Goal: Answer question/provide support: Share knowledge or assist other users

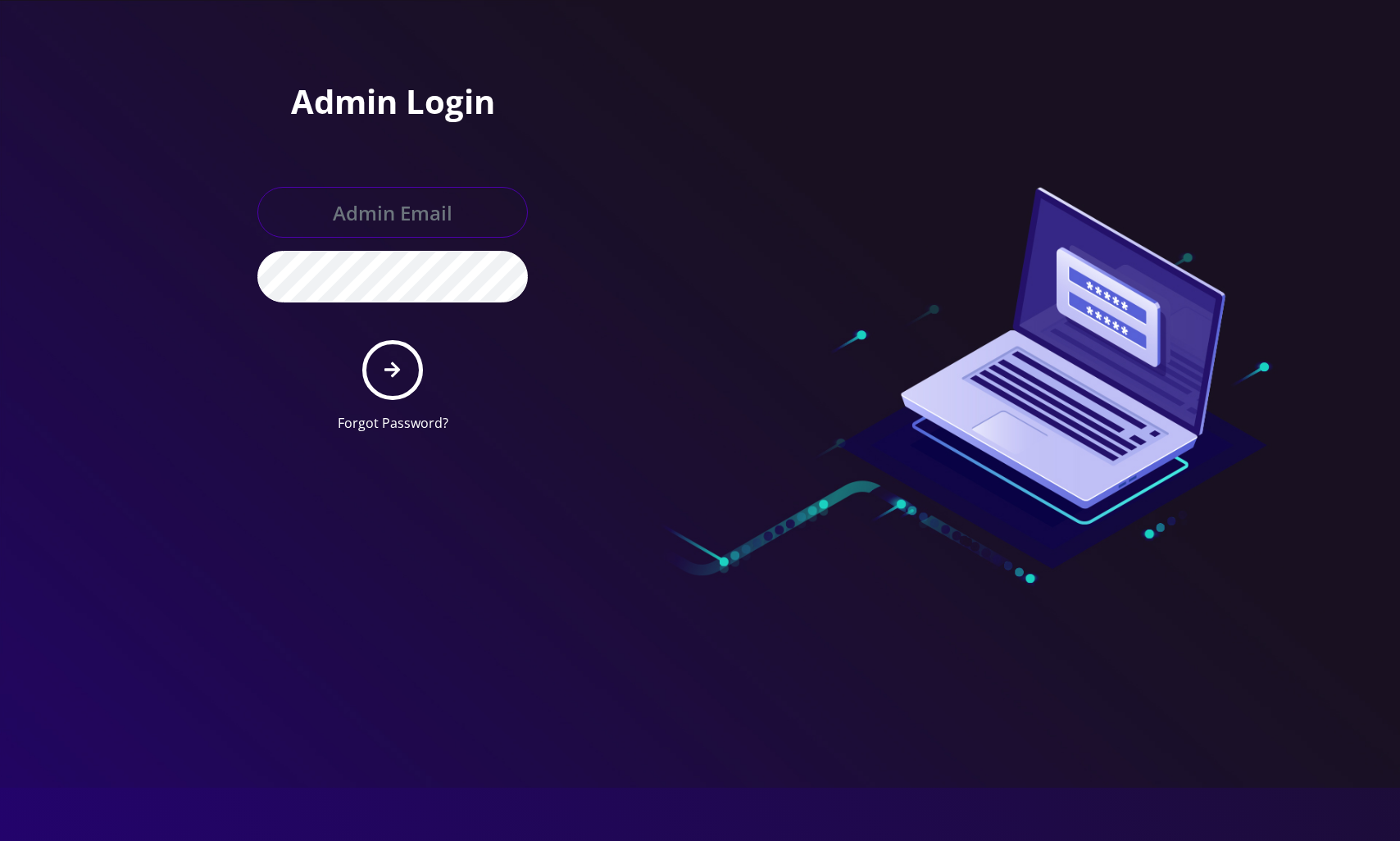
type input "[EMAIL_ADDRESS][DOMAIN_NAME]"
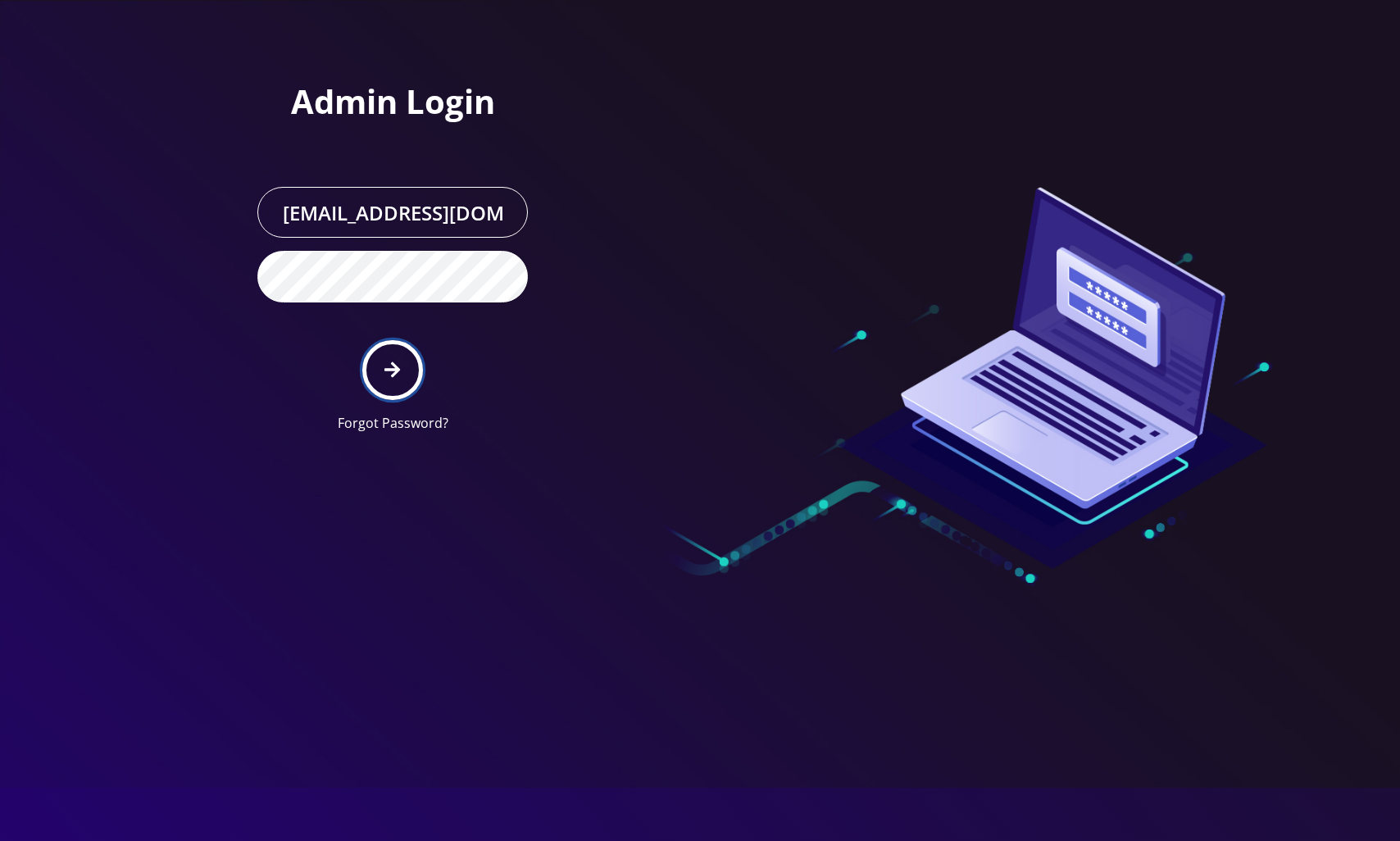
click at [395, 361] on icon "submit" at bounding box center [392, 370] width 16 height 18
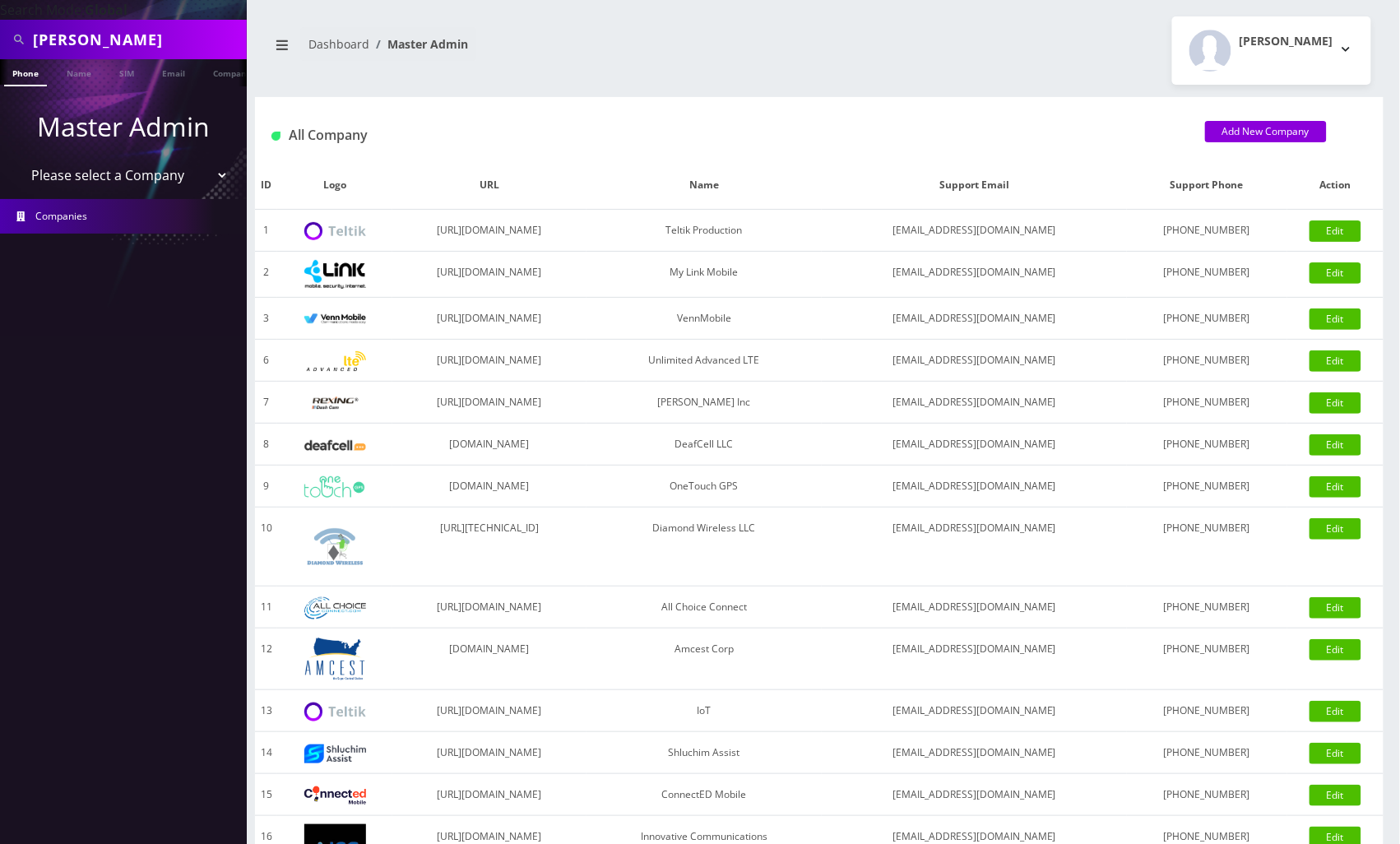
click at [172, 43] on input "ORLANSKY" at bounding box center [137, 39] width 210 height 31
click at [173, 43] on input "ORLANSKY" at bounding box center [137, 39] width 210 height 31
paste input "3234903302"
type input "3234903302"
click at [31, 78] on link "Phone" at bounding box center [26, 72] width 43 height 27
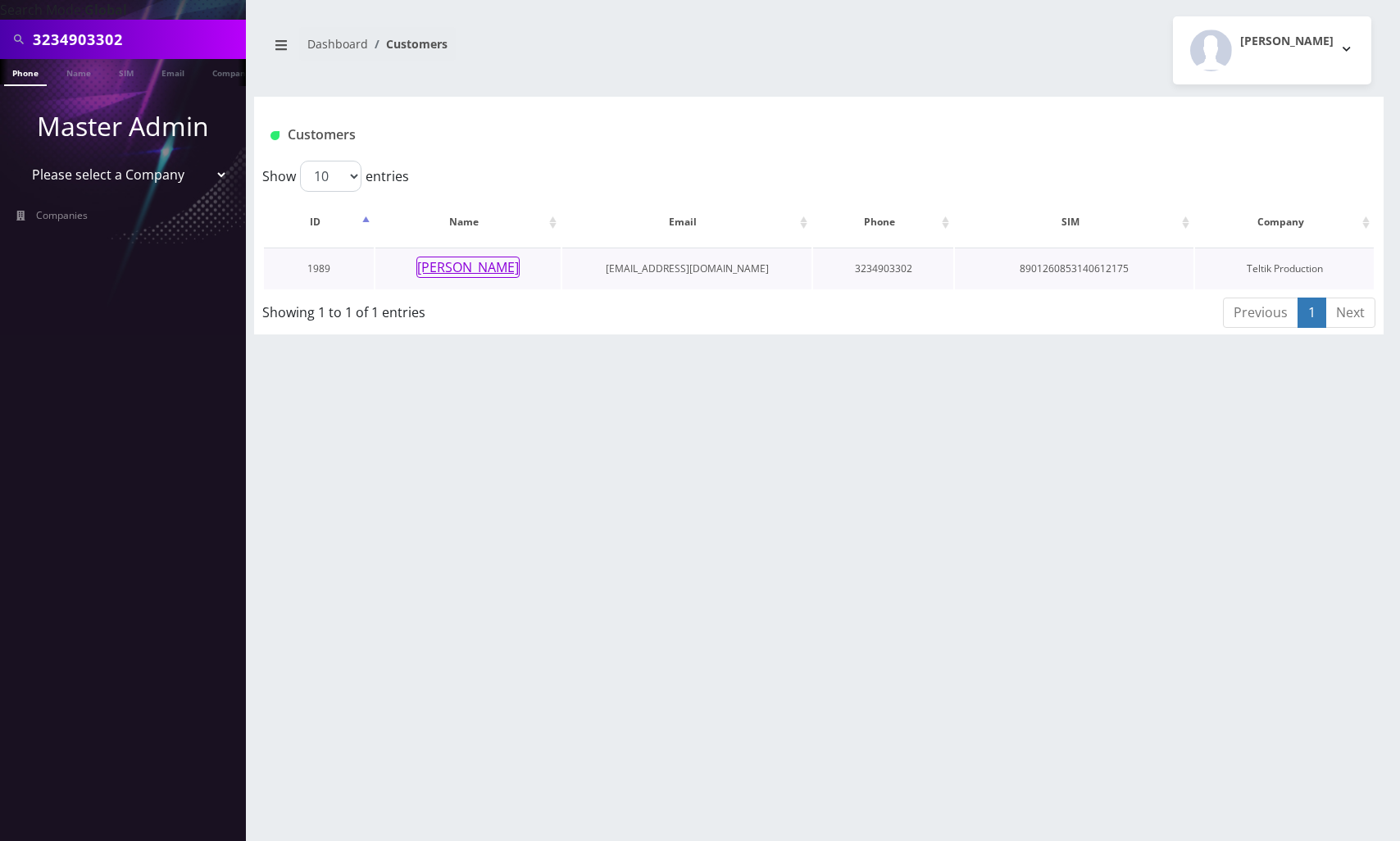
click at [487, 271] on button "[PERSON_NAME]" at bounding box center [468, 267] width 104 height 21
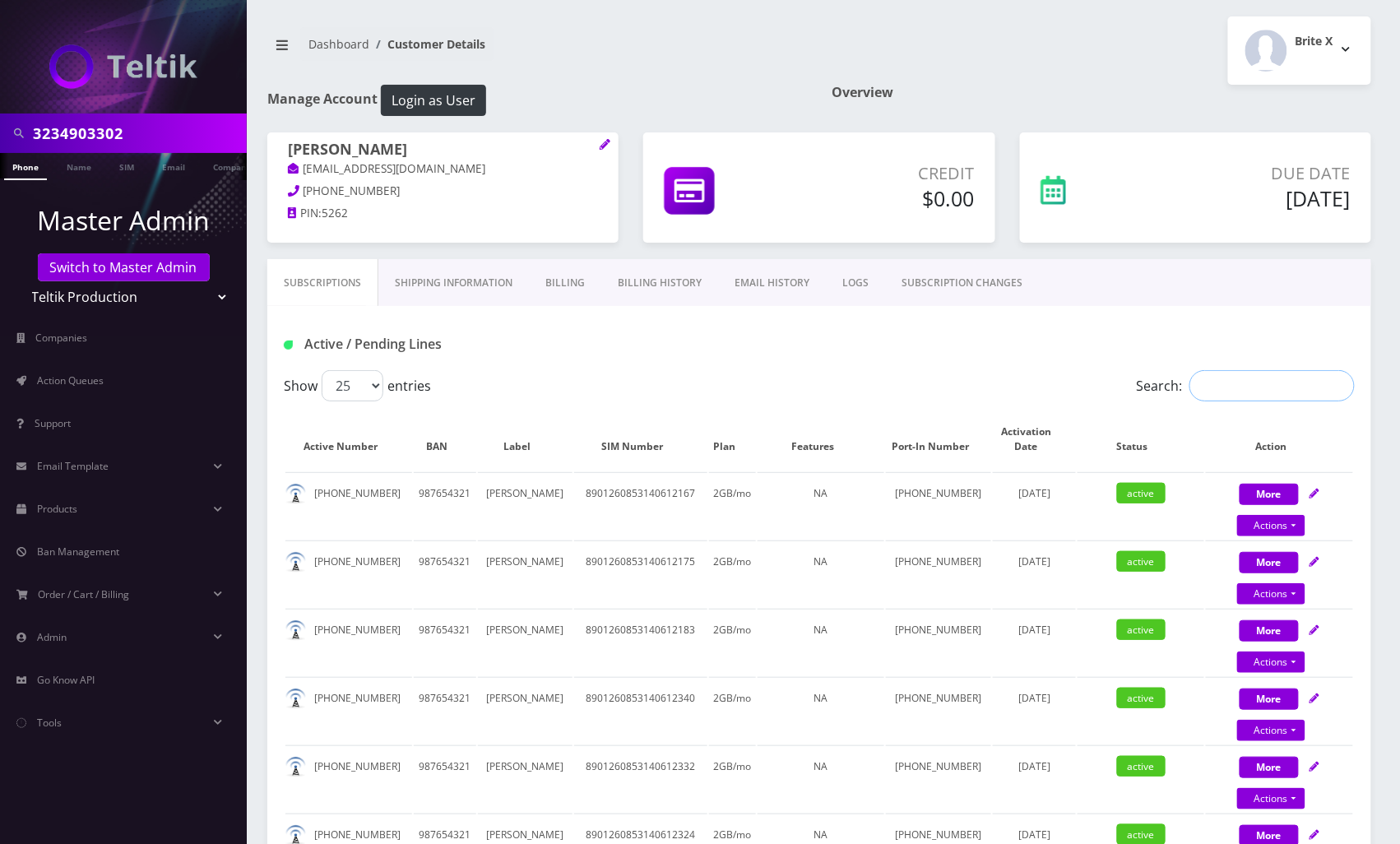
click at [1257, 389] on input "Search:" at bounding box center [1272, 385] width 166 height 31
paste input "3234903302"
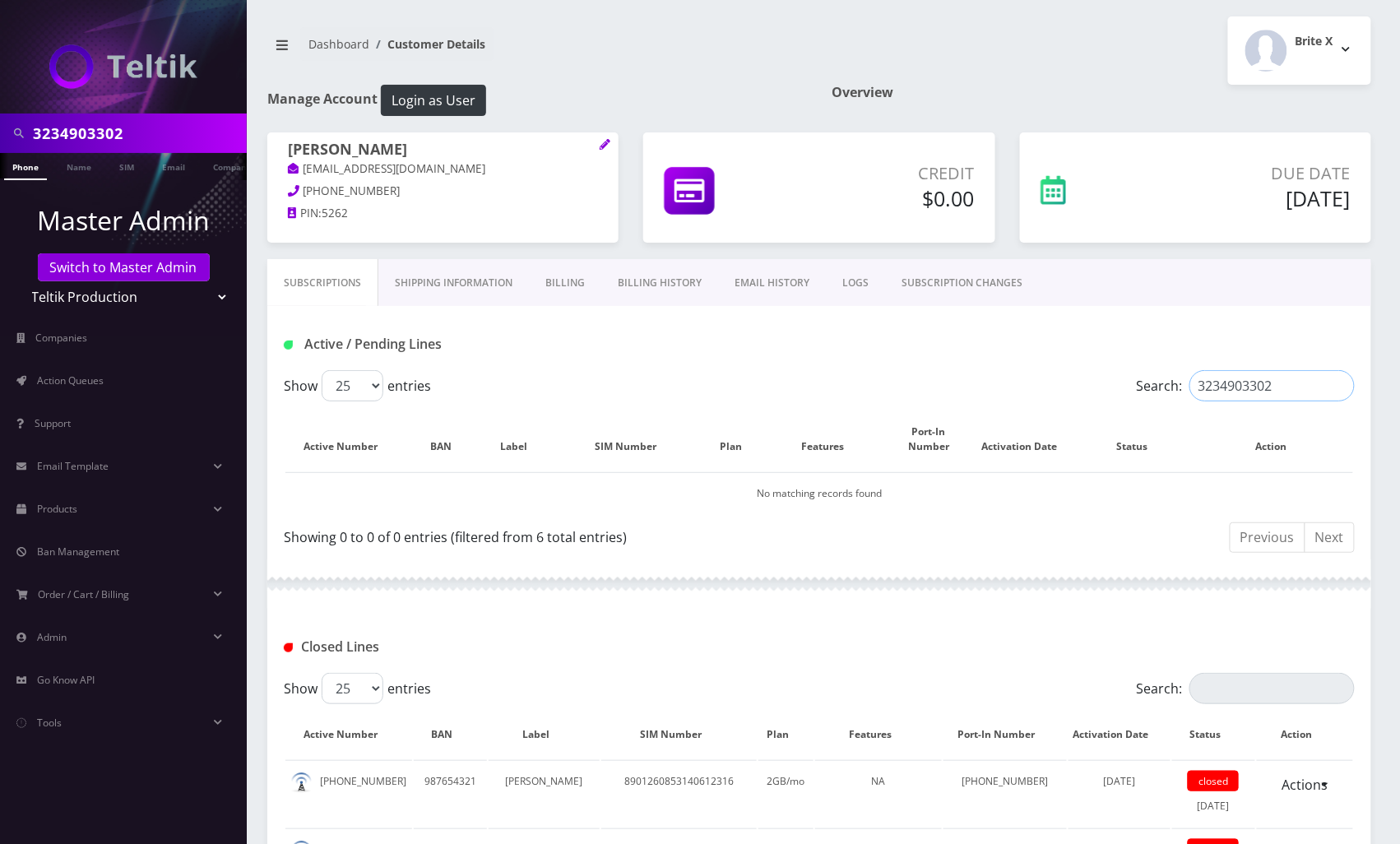
click at [1267, 387] on input "3234903302" at bounding box center [1272, 385] width 166 height 31
type input "3234903302"
click at [30, 176] on link "Phone" at bounding box center [26, 167] width 43 height 27
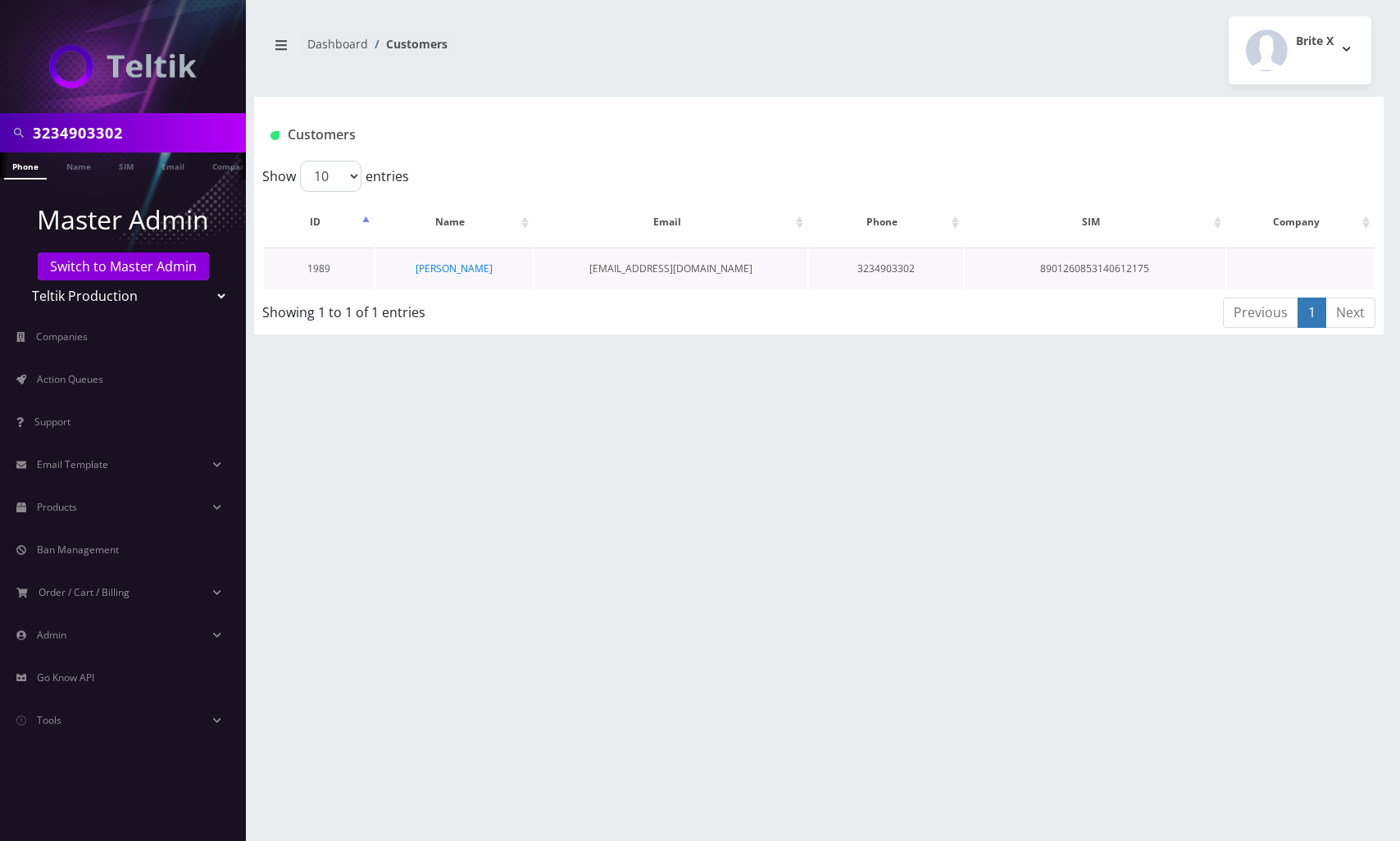
click at [463, 277] on td "[PERSON_NAME]" at bounding box center [454, 269] width 157 height 42
click at [457, 267] on link "Michael Carr" at bounding box center [455, 269] width 77 height 14
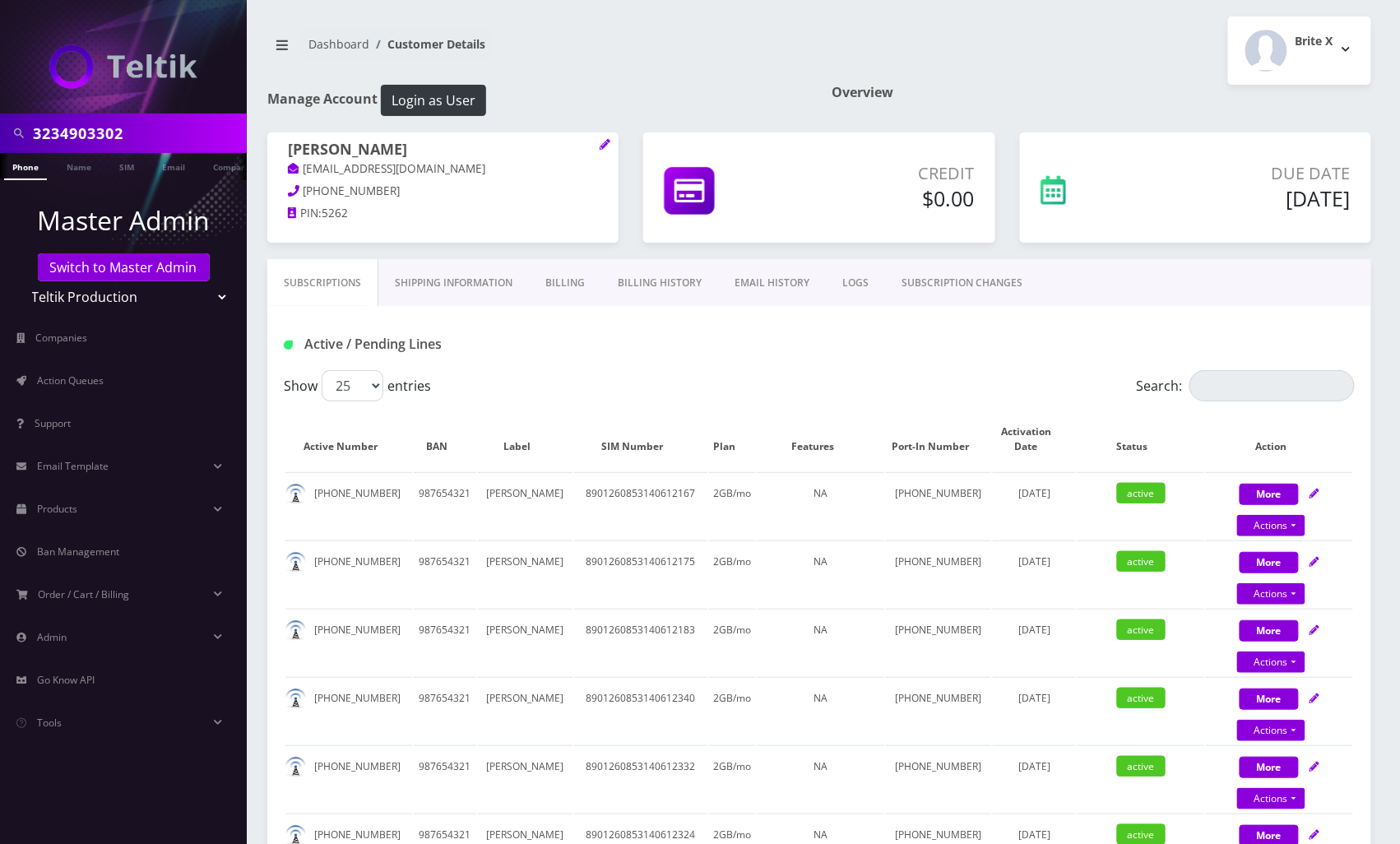
drag, startPoint x: 1165, startPoint y: 336, endPoint x: 1118, endPoint y: 343, distance: 47.5
click at [1165, 336] on div "Active / Pending Lines" at bounding box center [819, 344] width 1095 height 27
drag, startPoint x: 586, startPoint y: 282, endPoint x: 593, endPoint y: 292, distance: 12.2
click at [586, 282] on link "Billing" at bounding box center [565, 283] width 72 height 48
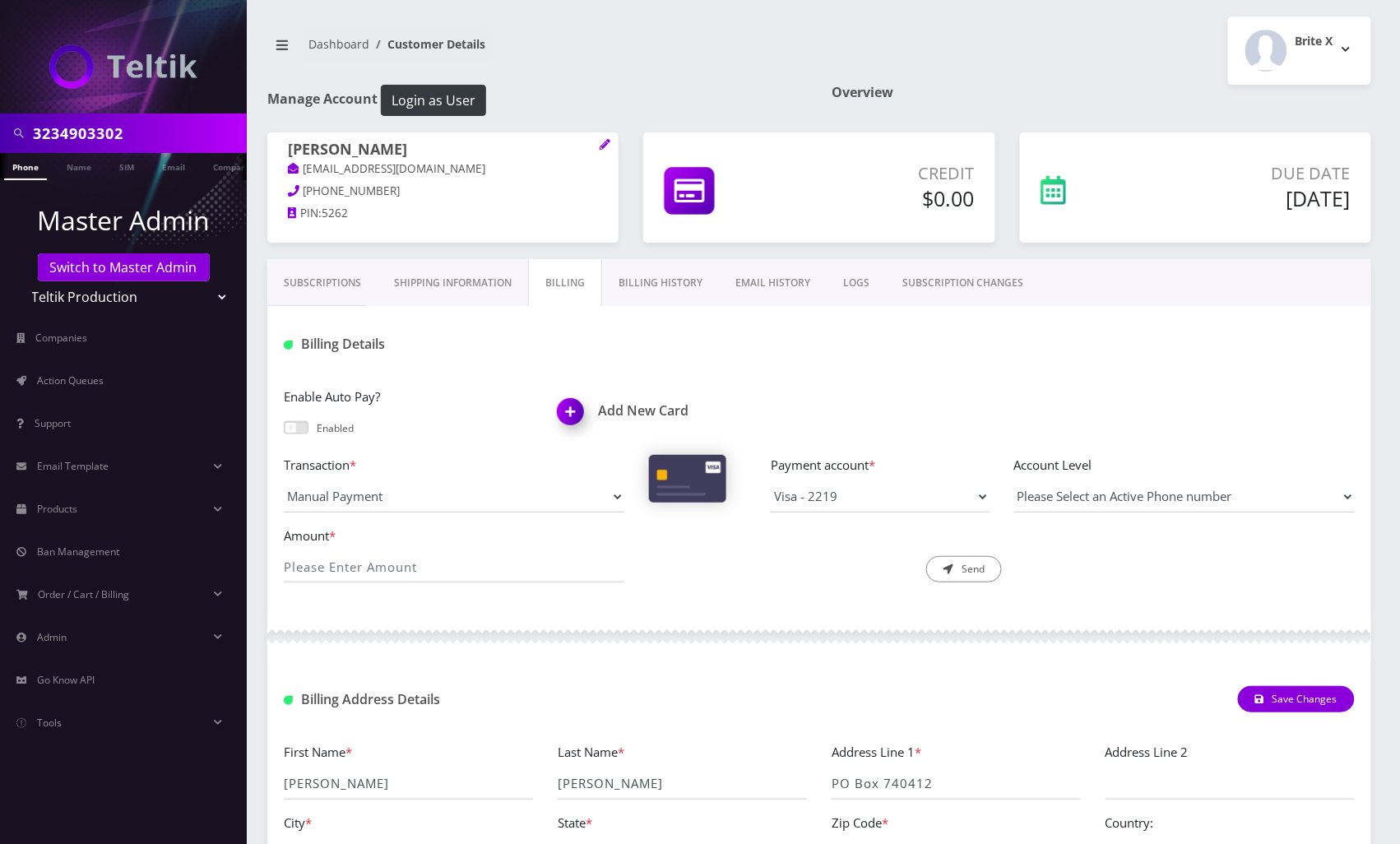
drag, startPoint x: 689, startPoint y: 290, endPoint x: 674, endPoint y: 312, distance: 26.6
click at [689, 290] on link "Billing History" at bounding box center [660, 283] width 117 height 48
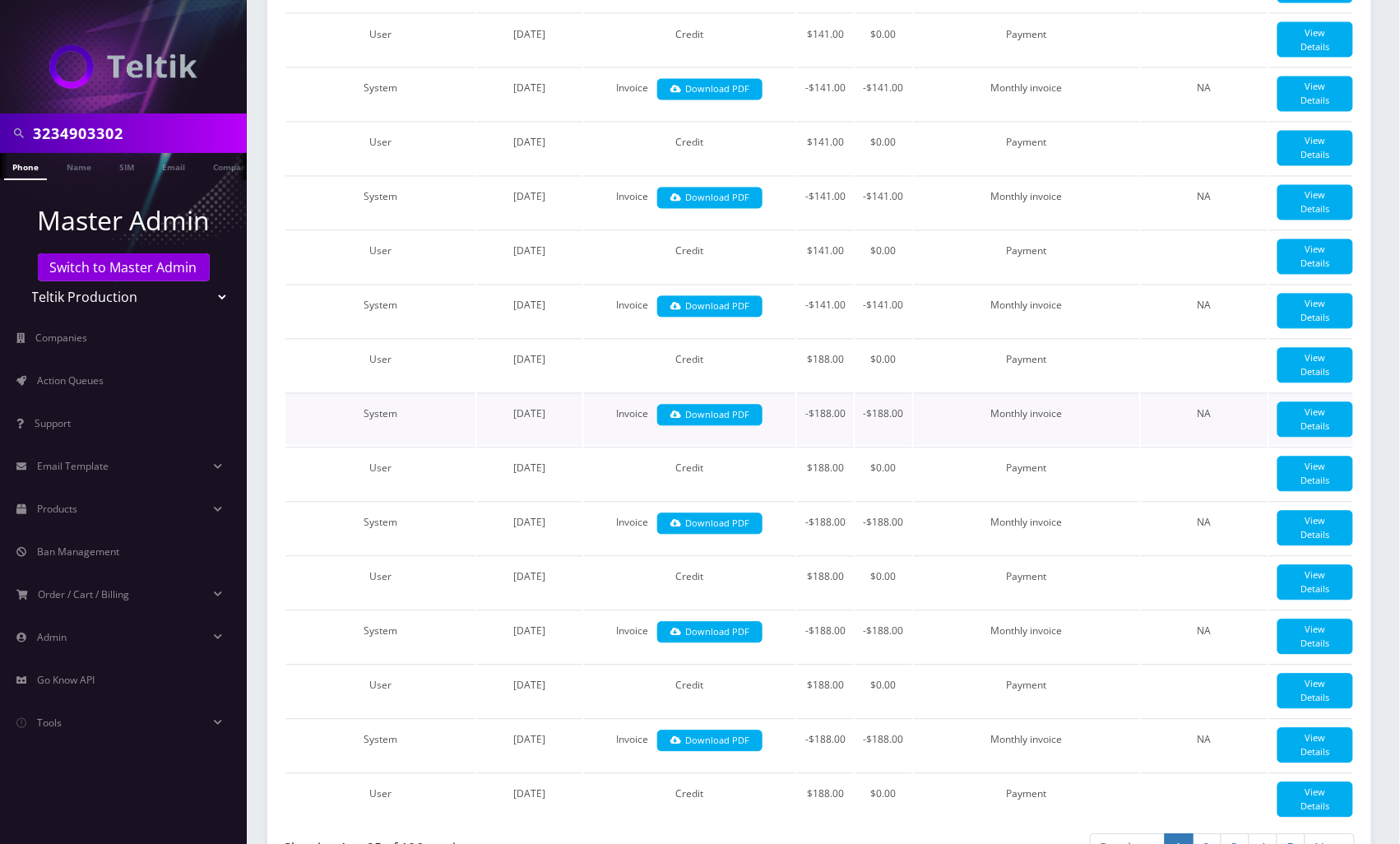
scroll to position [1646, 0]
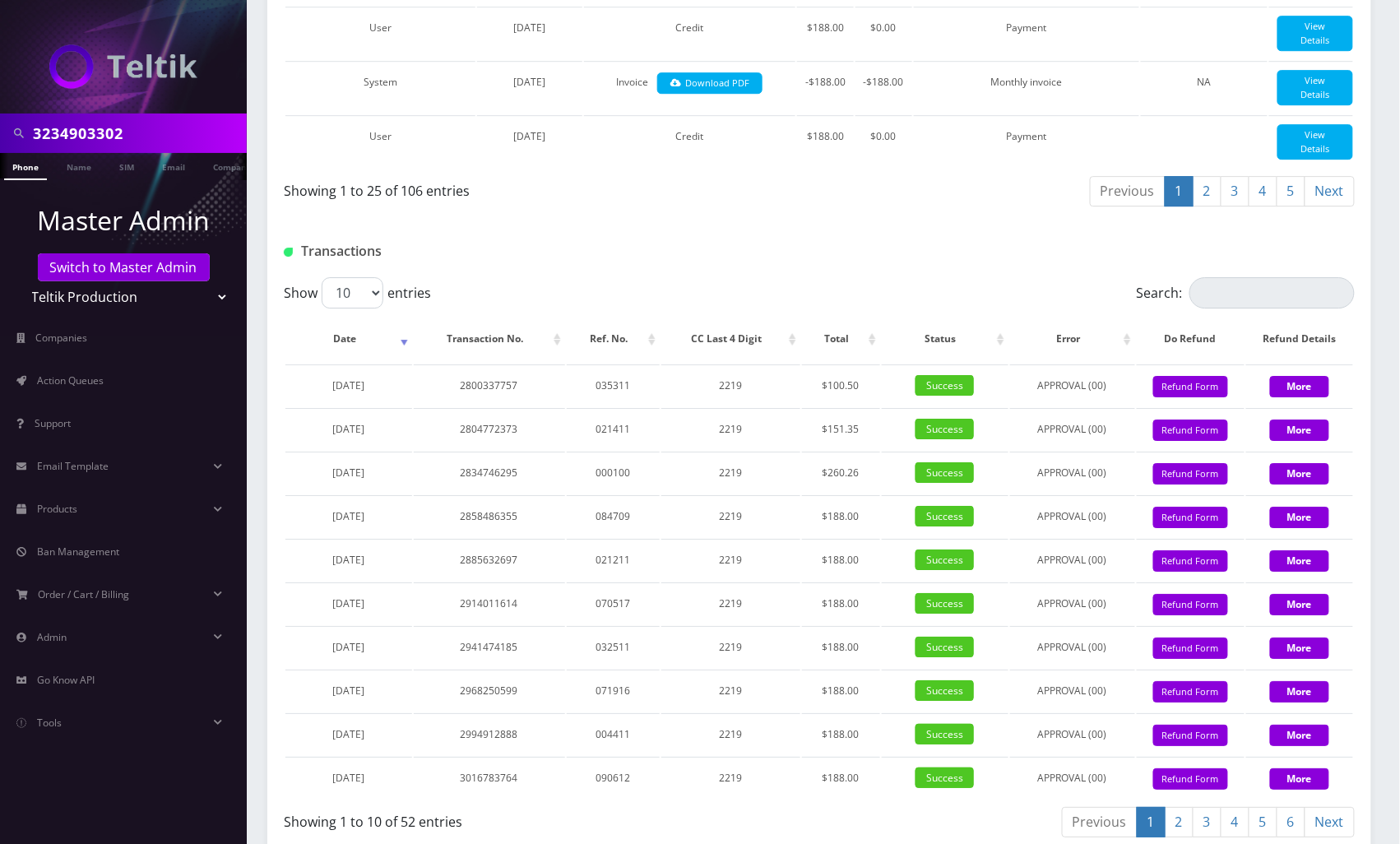
click at [1208, 206] on link "2" at bounding box center [1206, 191] width 29 height 31
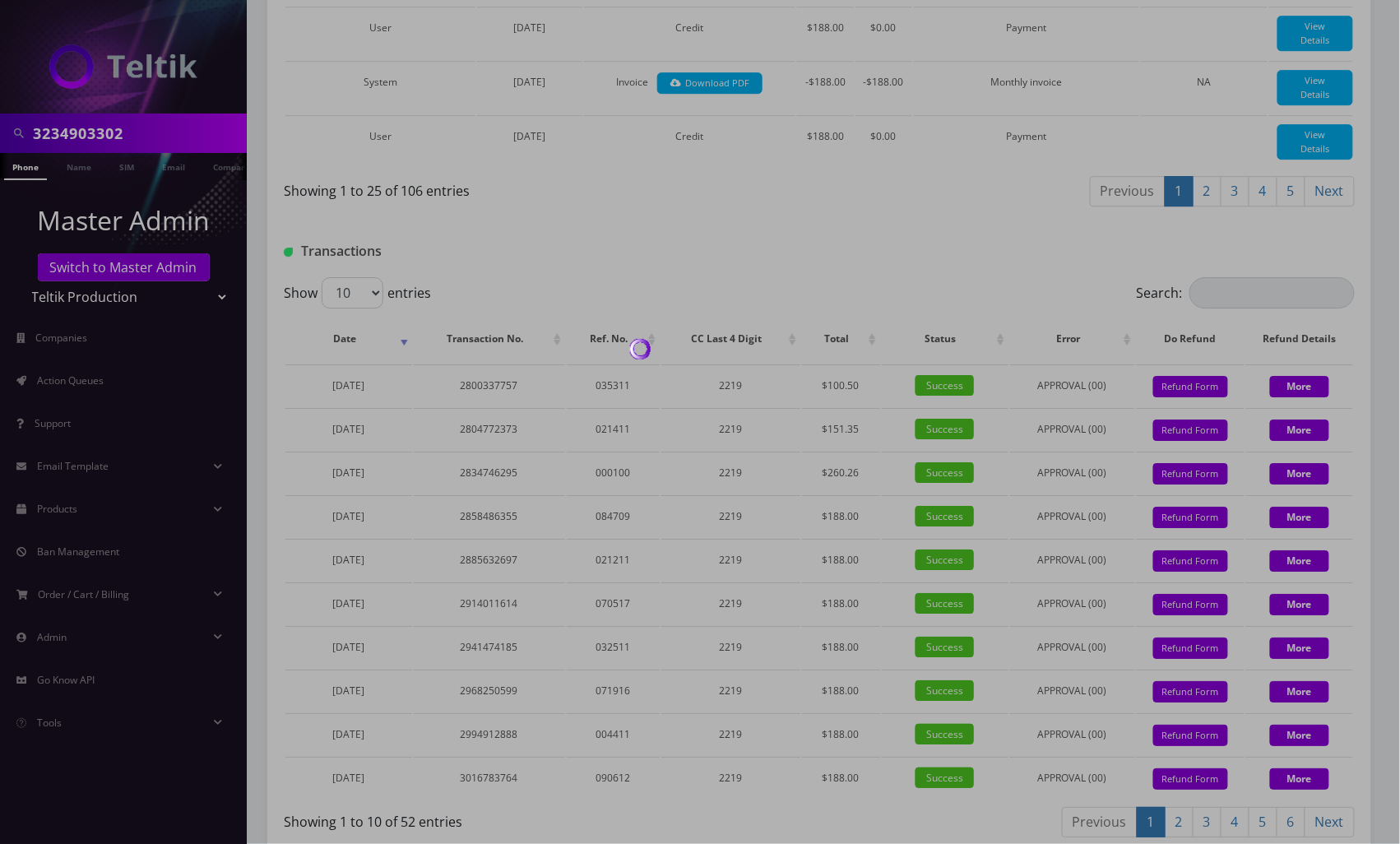
scroll to position [1316, 0]
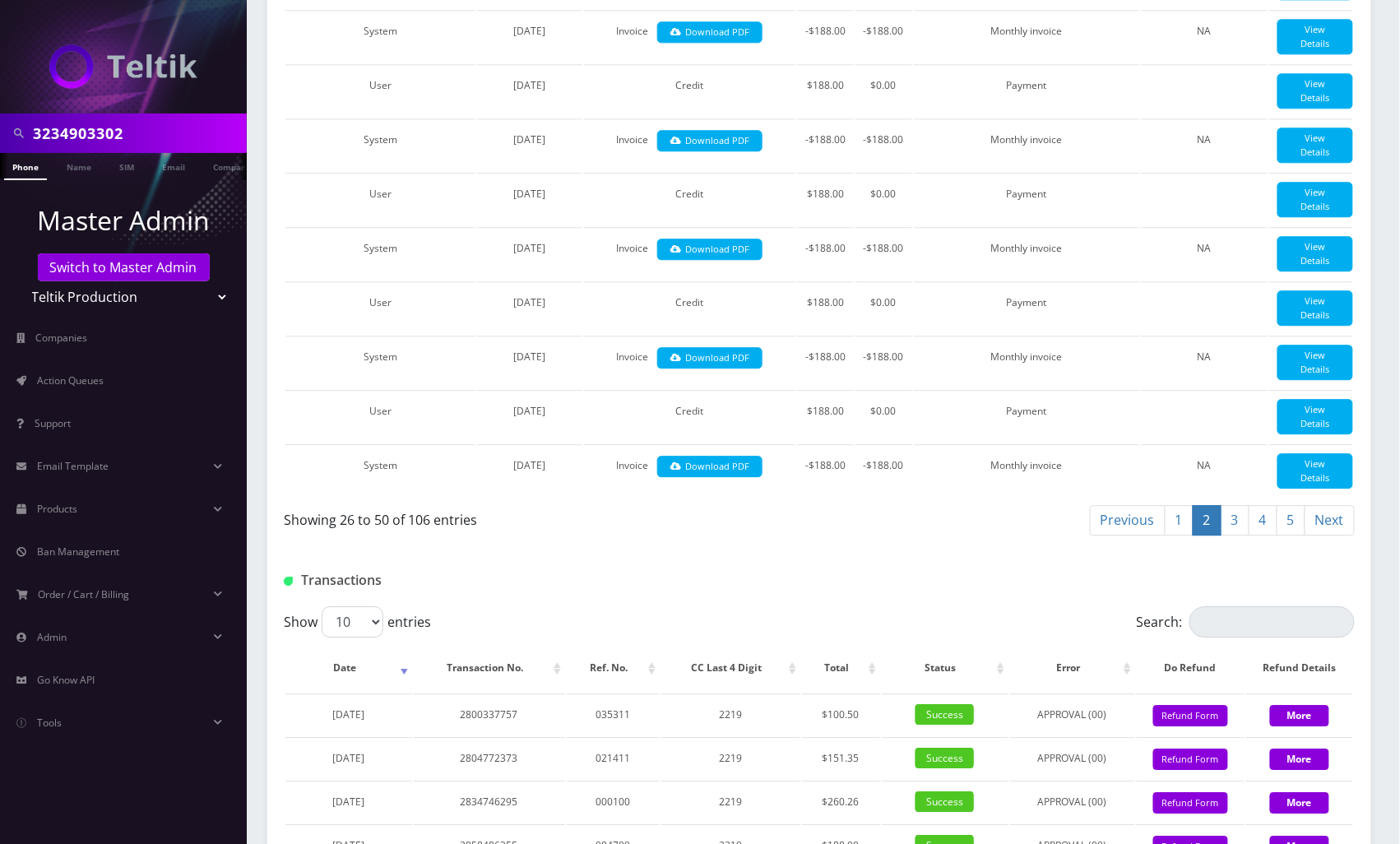
click at [1225, 536] on link "3" at bounding box center [1234, 520] width 29 height 31
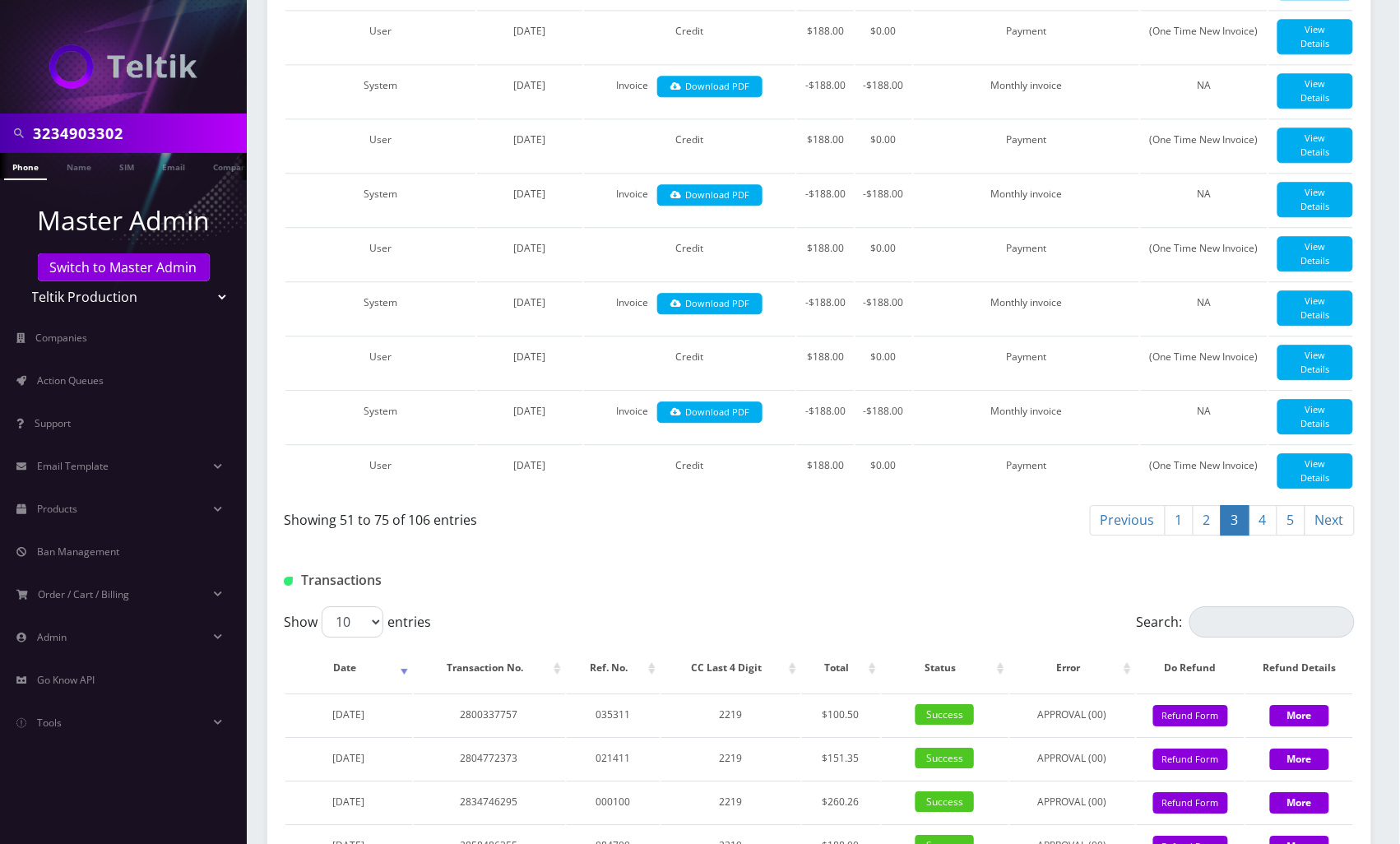
click at [1257, 536] on link "4" at bounding box center [1263, 520] width 29 height 31
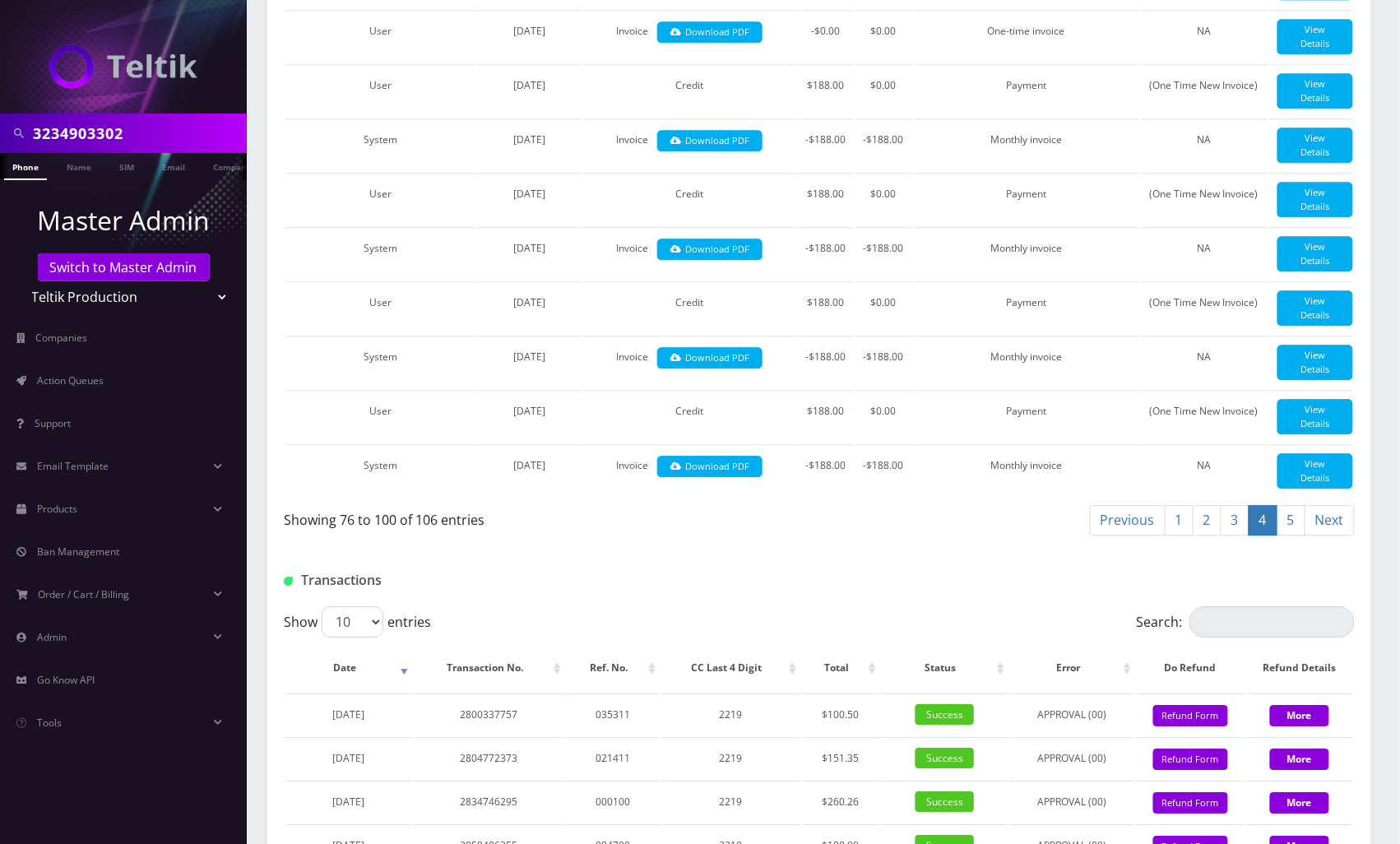
click at [1283, 536] on link "5" at bounding box center [1291, 520] width 29 height 31
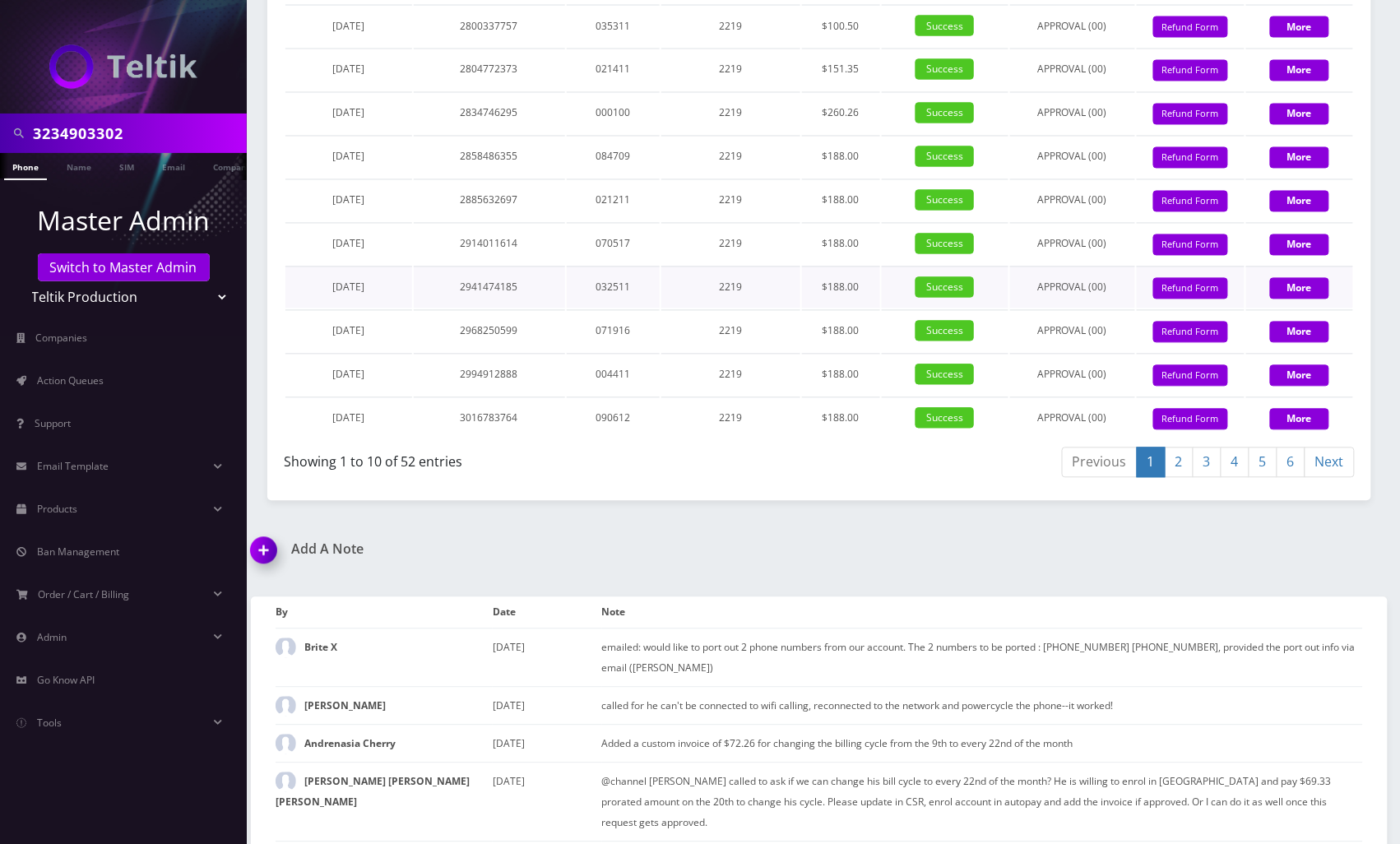
scroll to position [658, 0]
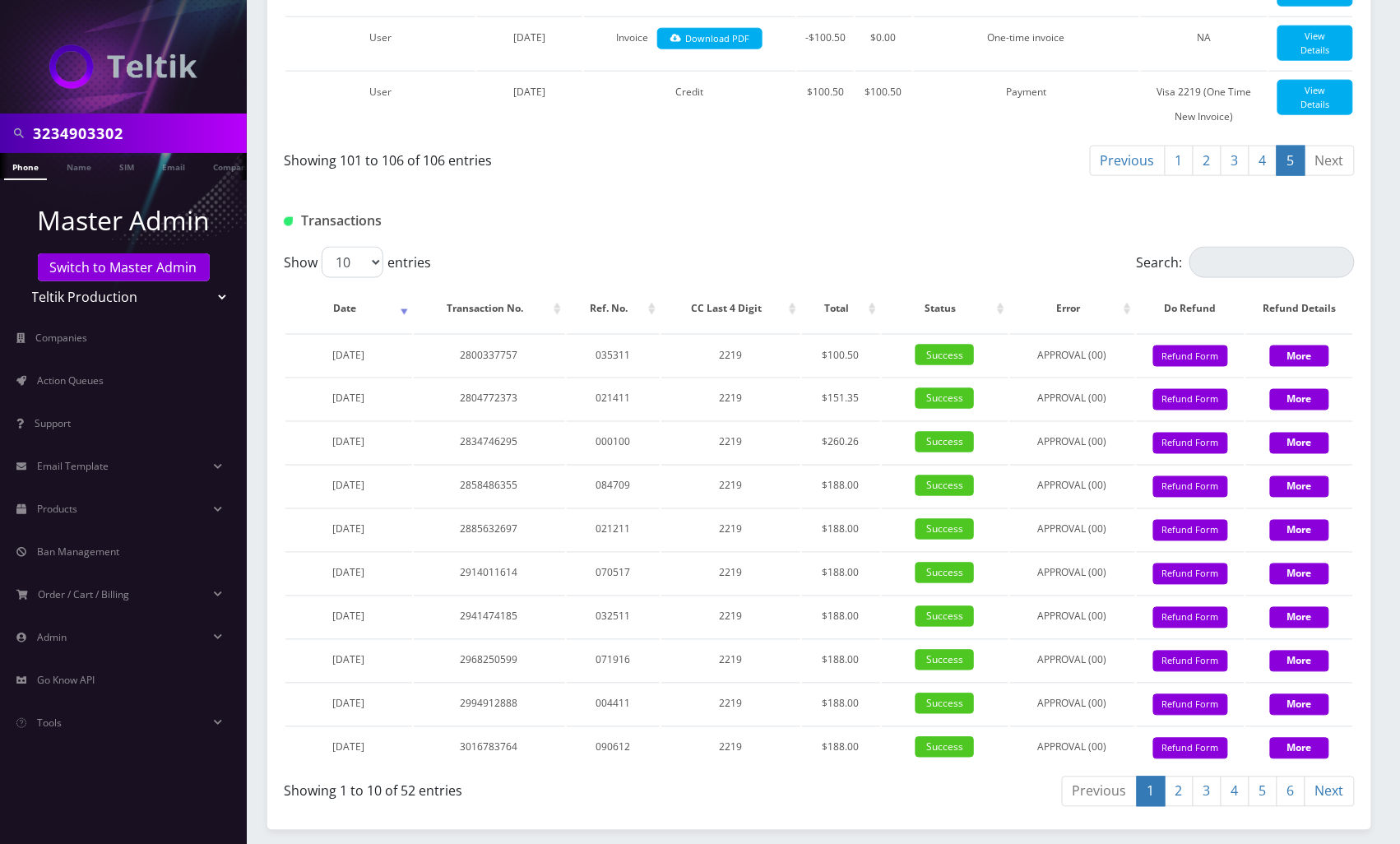
click at [1186, 792] on link "2" at bounding box center [1179, 792] width 29 height 31
click at [1220, 790] on link "4" at bounding box center [1234, 792] width 29 height 31
click at [1231, 790] on link "4" at bounding box center [1234, 792] width 29 height 31
click at [1261, 792] on link "5" at bounding box center [1263, 792] width 29 height 31
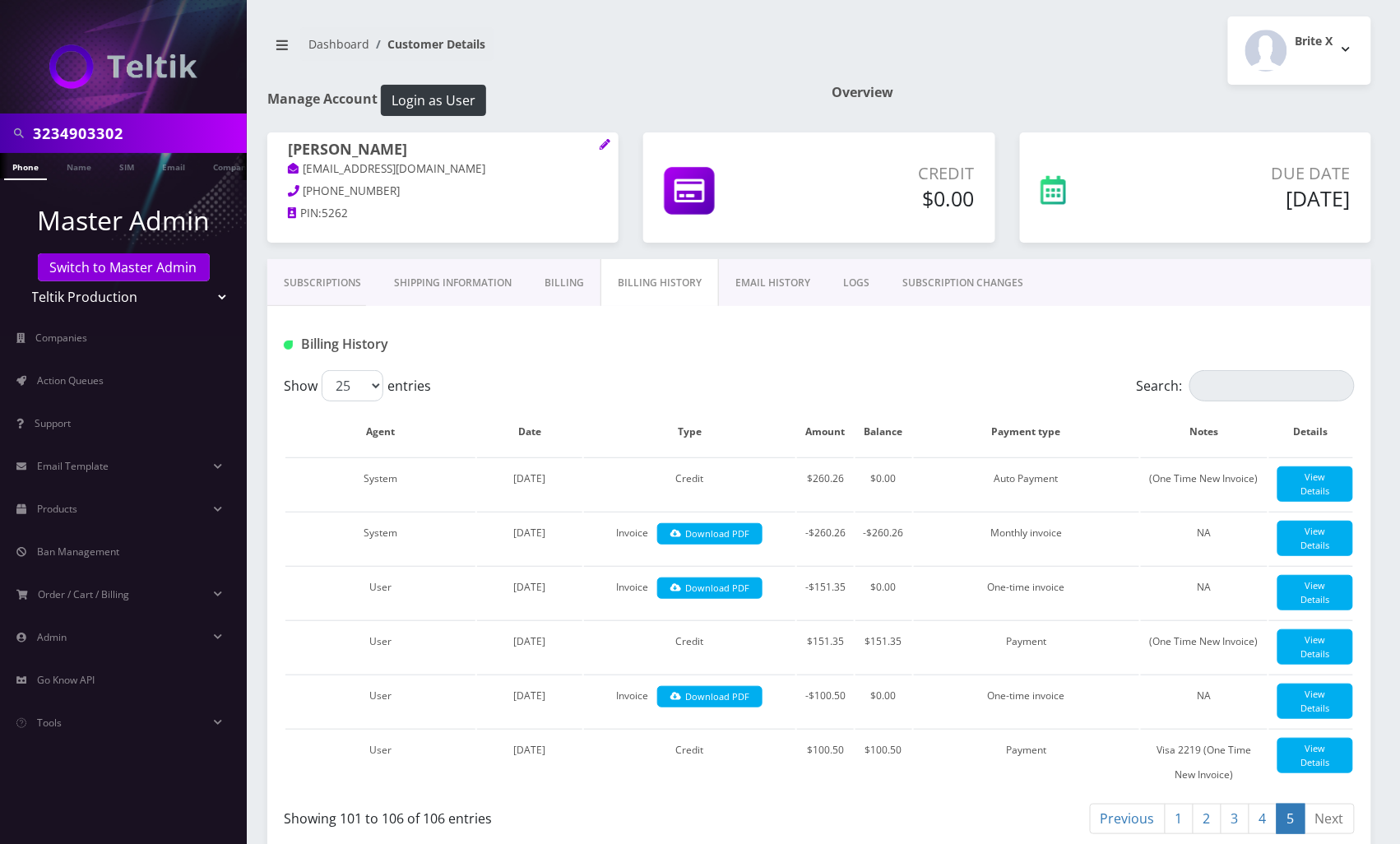
click at [559, 289] on link "Billing" at bounding box center [564, 283] width 72 height 48
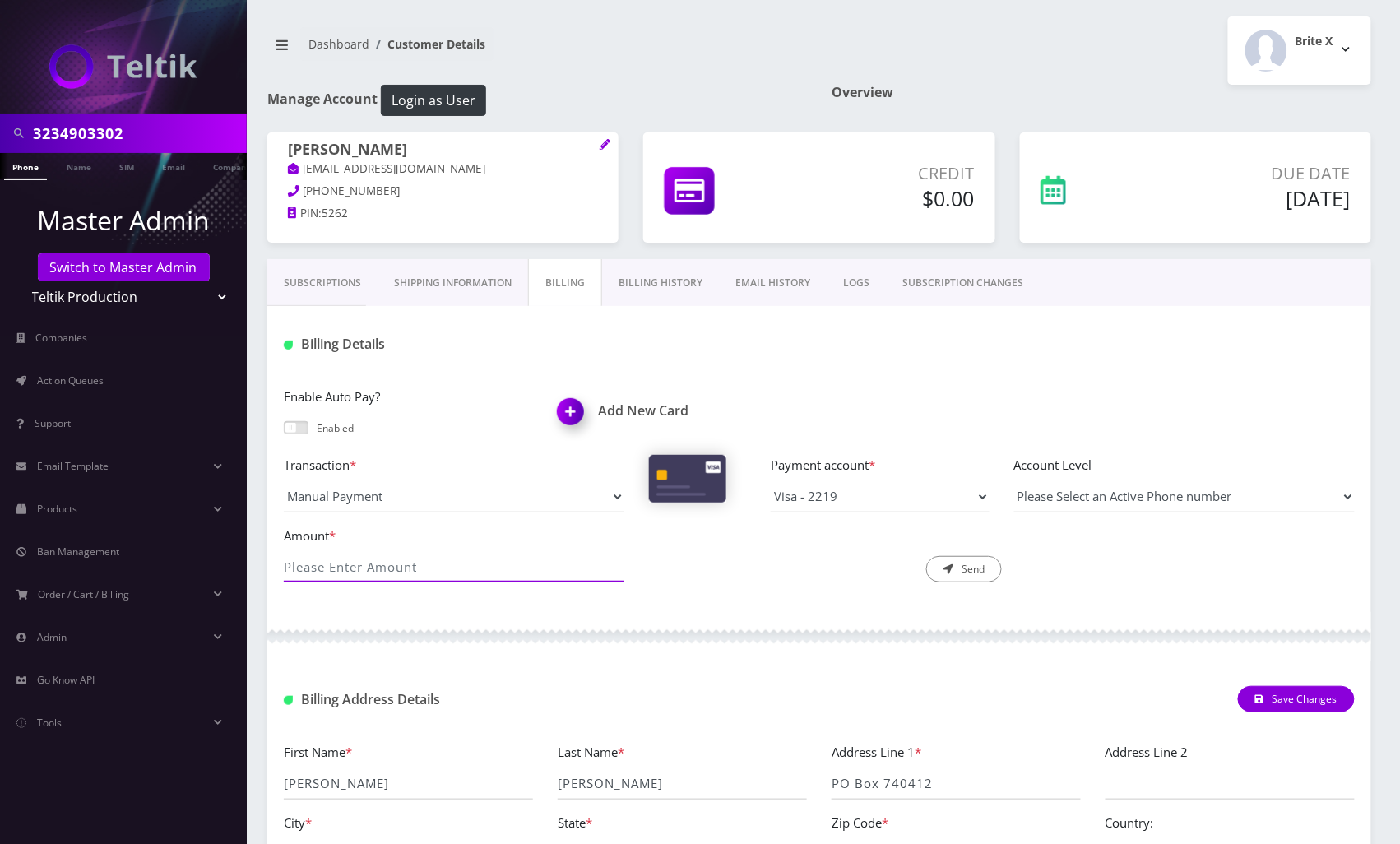
click at [485, 574] on input "Amount *" at bounding box center [453, 566] width 341 height 31
type input "10"
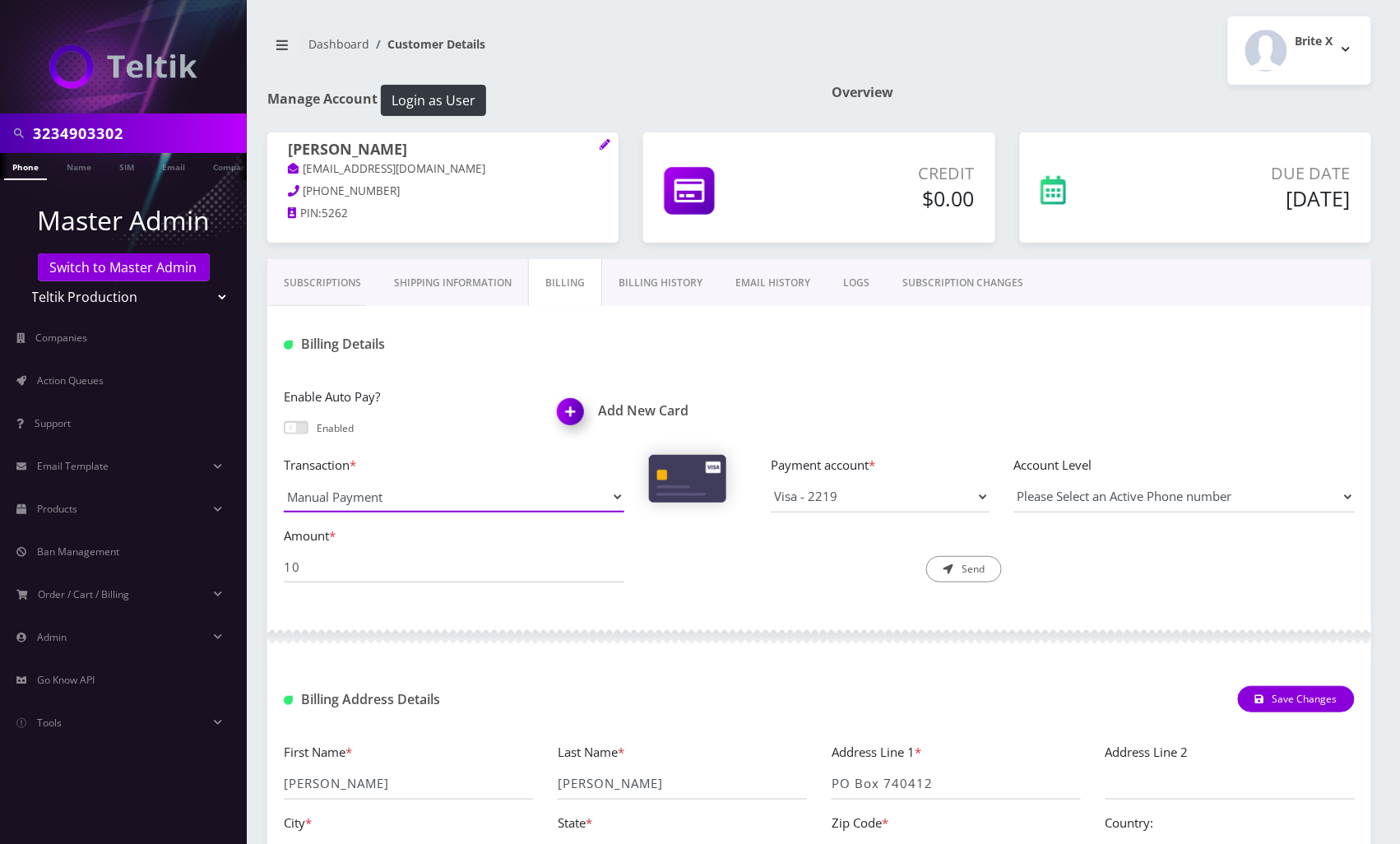
click at [599, 500] on select "Manual Payment Custom Charge Manual Credit Custom Invoice" at bounding box center [453, 496] width 341 height 31
select select "Custom Charge"
click at [284, 482] on select "Manual Payment Custom Charge Manual Credit Custom Invoice" at bounding box center [453, 496] width 341 height 31
click at [409, 505] on select "Manual Payment Custom Charge Manual Credit Custom Invoice" at bounding box center [453, 496] width 341 height 31
click at [284, 482] on select "Manual Payment Custom Charge Manual Credit Custom Invoice" at bounding box center [453, 496] width 341 height 31
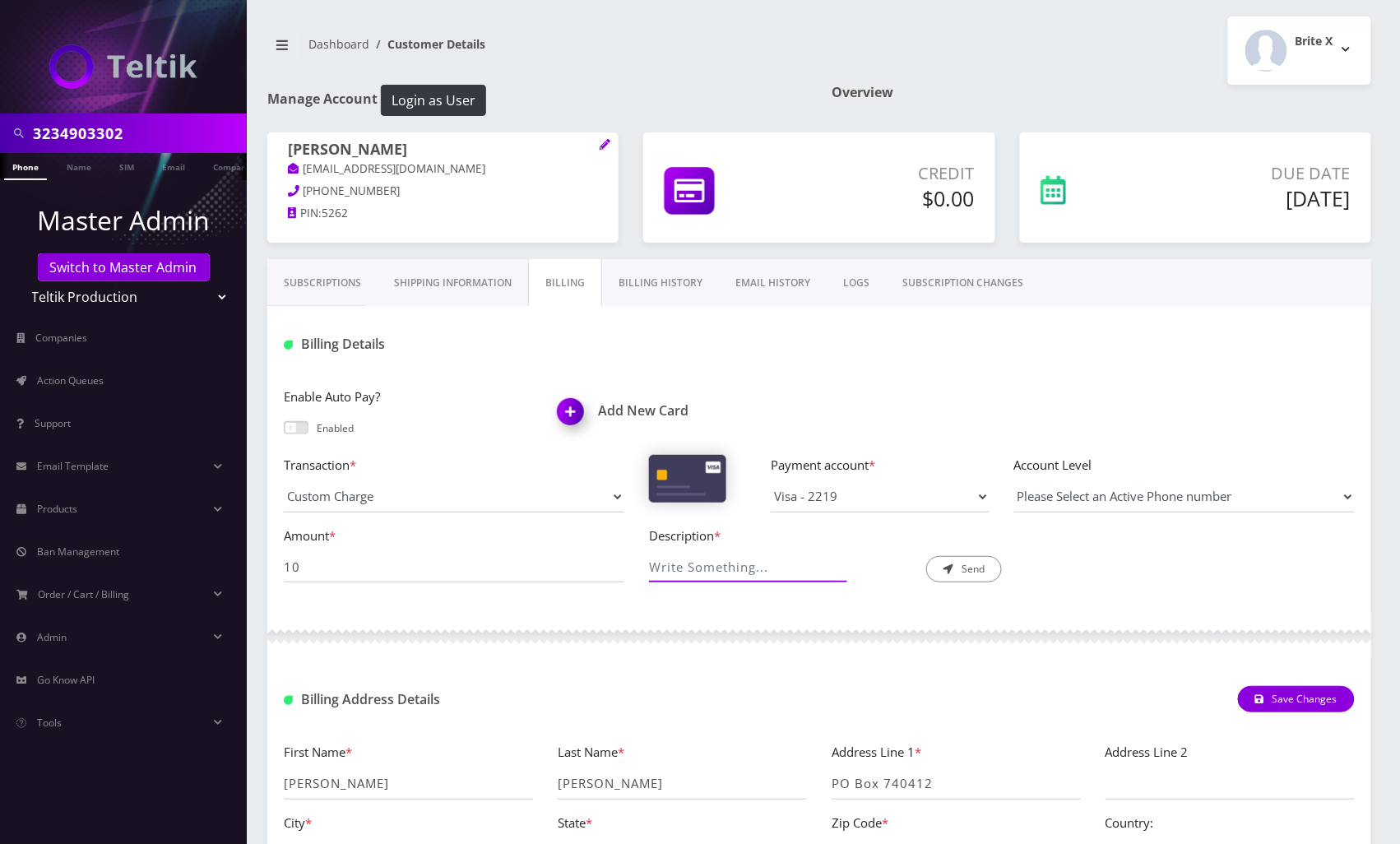
click at [685, 568] on input "Description *" at bounding box center [741, 566] width 186 height 31
type input "ESIM swap"
click at [952, 578] on button "Send" at bounding box center [964, 569] width 76 height 26
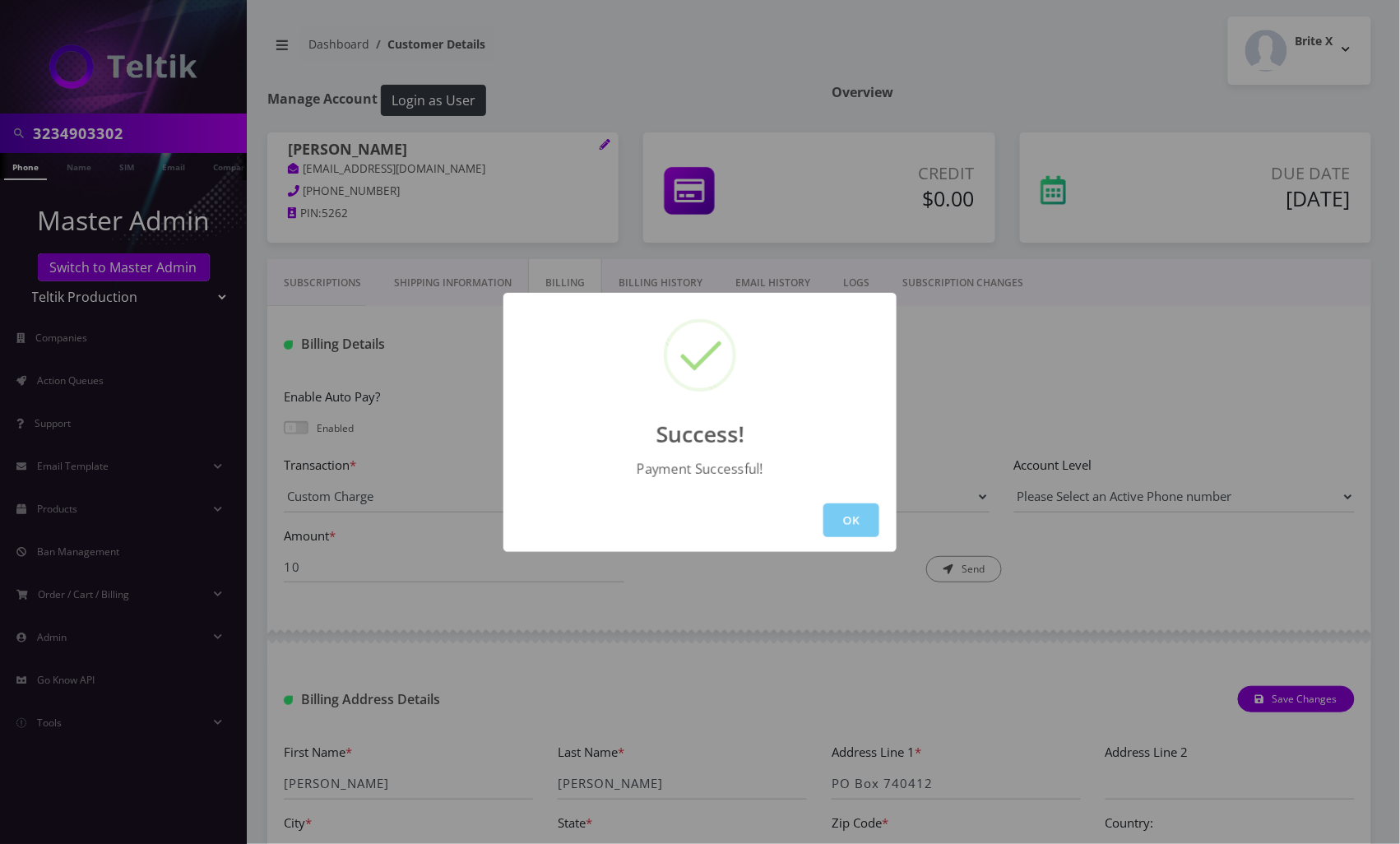
click at [858, 519] on button "OK" at bounding box center [851, 521] width 56 height 33
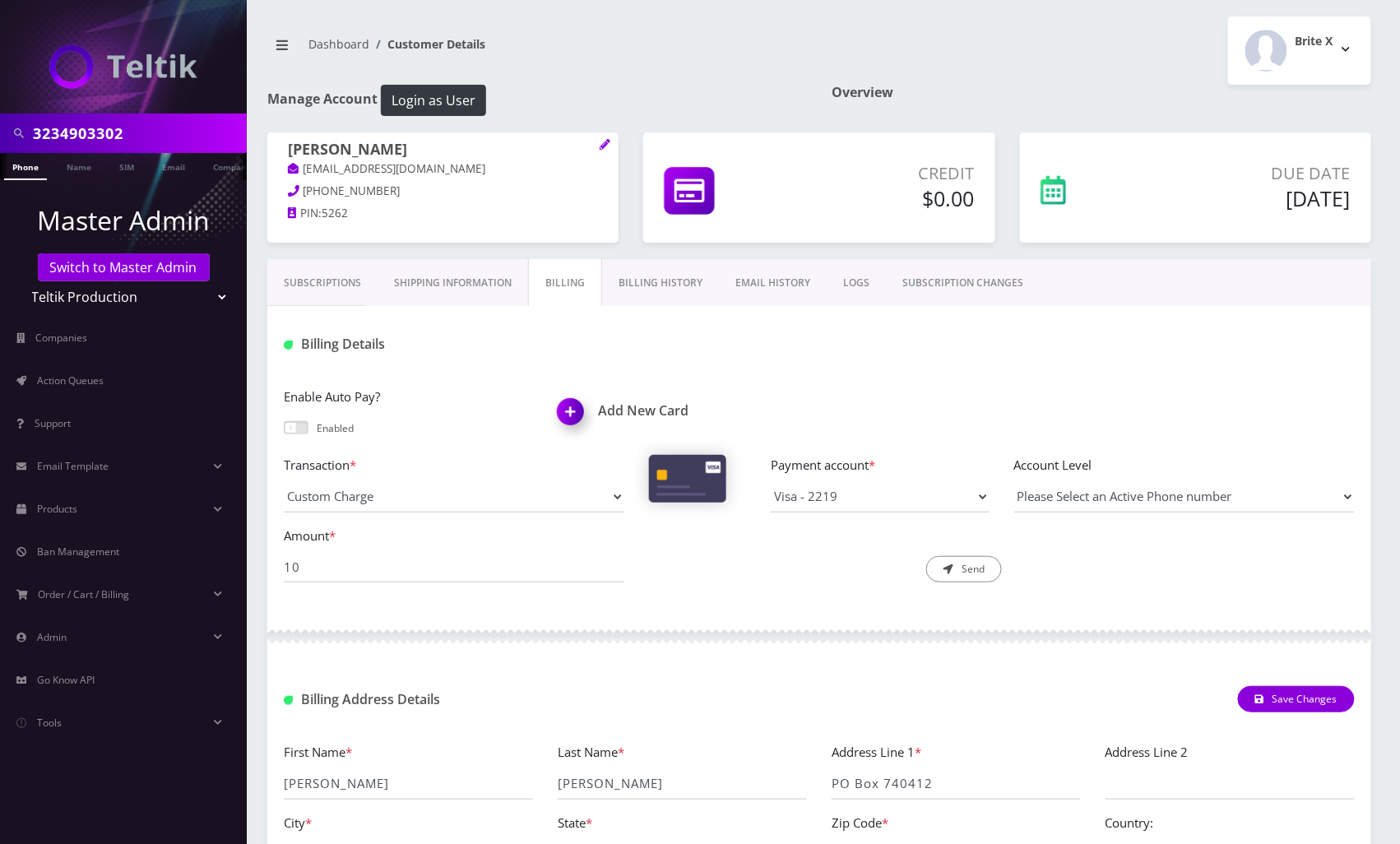
drag, startPoint x: 24, startPoint y: 167, endPoint x: 47, endPoint y: 180, distance: 26.4
click at [24, 167] on link "Phone" at bounding box center [26, 167] width 43 height 27
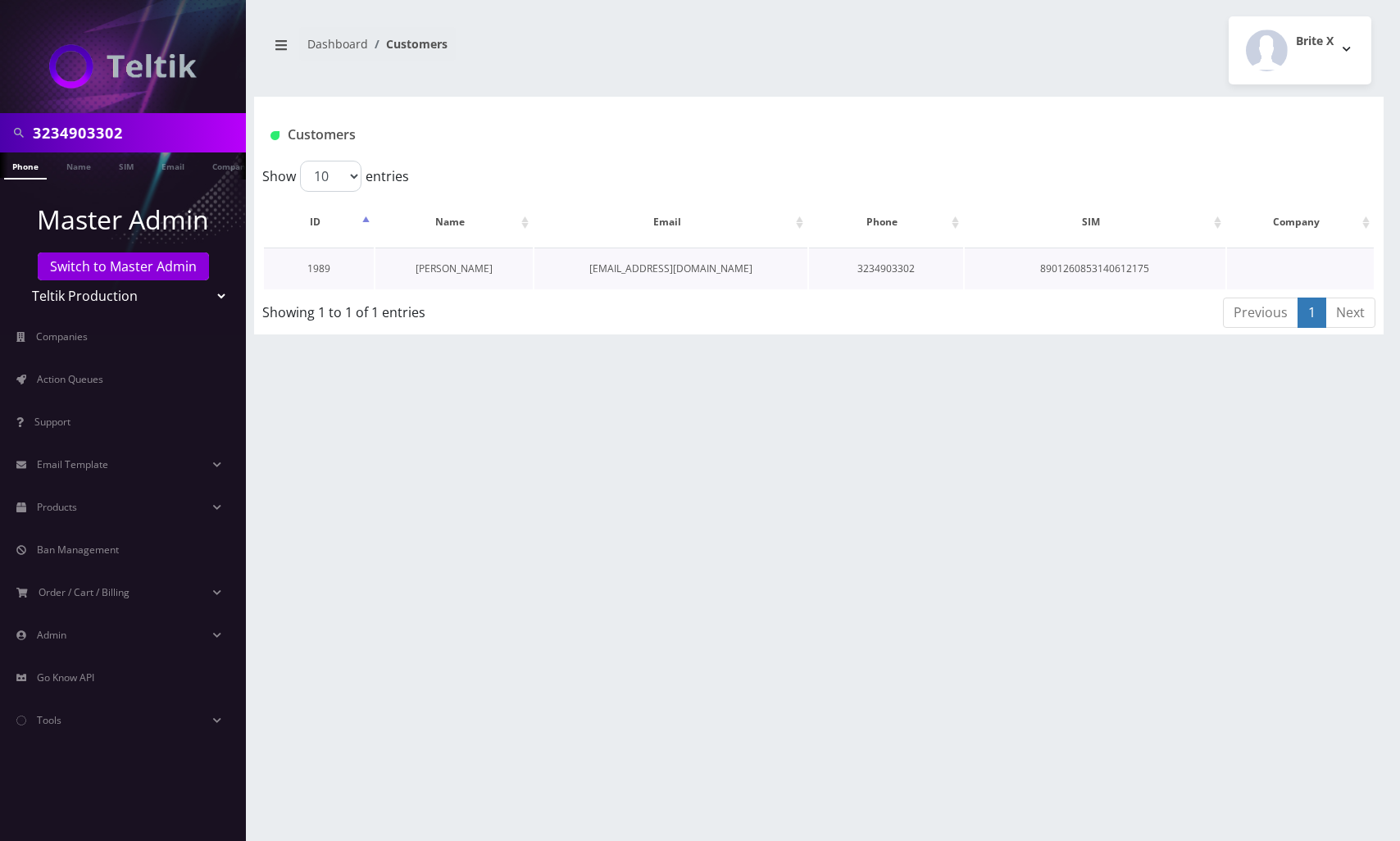
click at [446, 269] on link "[PERSON_NAME]" at bounding box center [455, 269] width 77 height 14
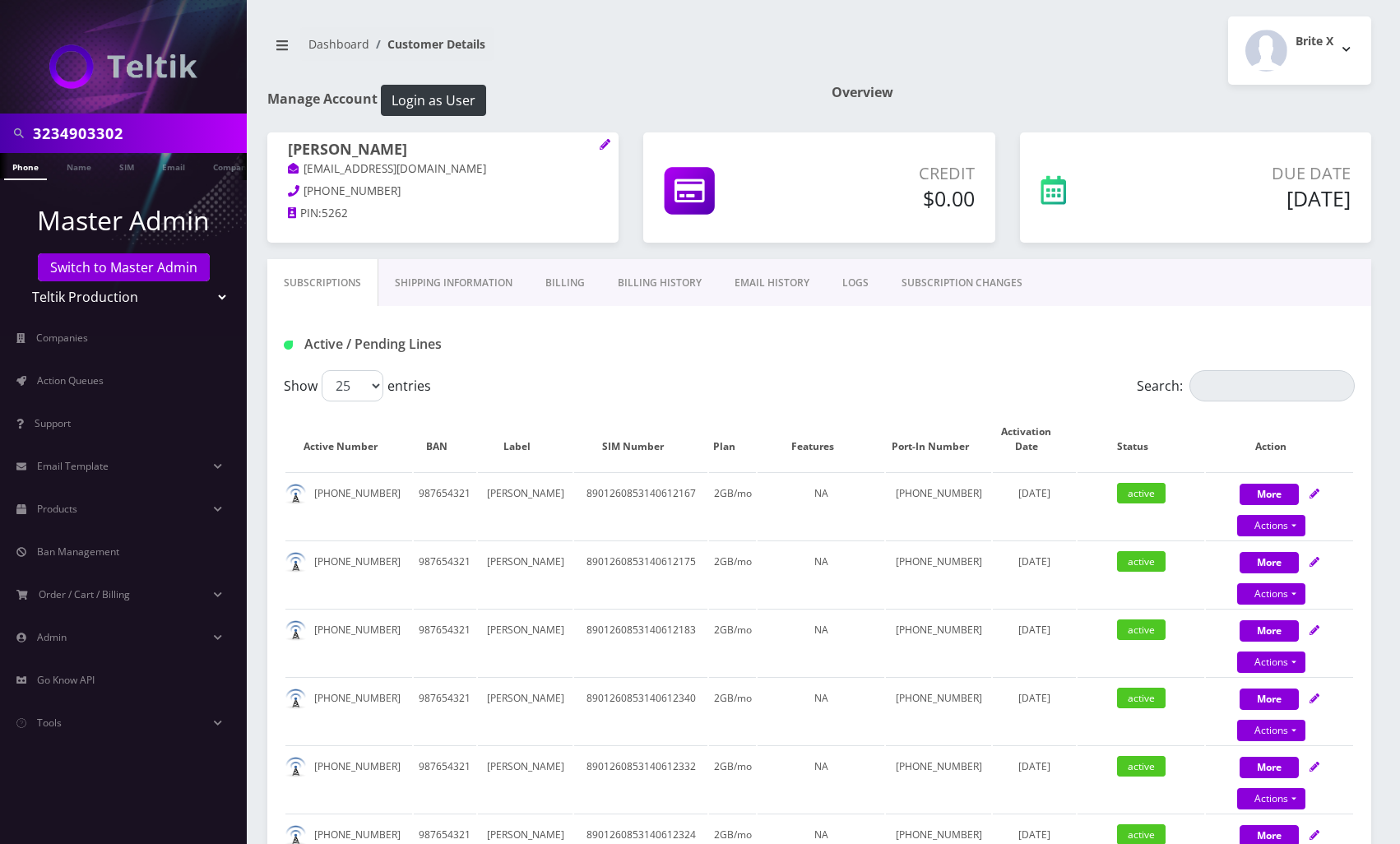
click at [642, 290] on link "Billing History" at bounding box center [659, 283] width 117 height 48
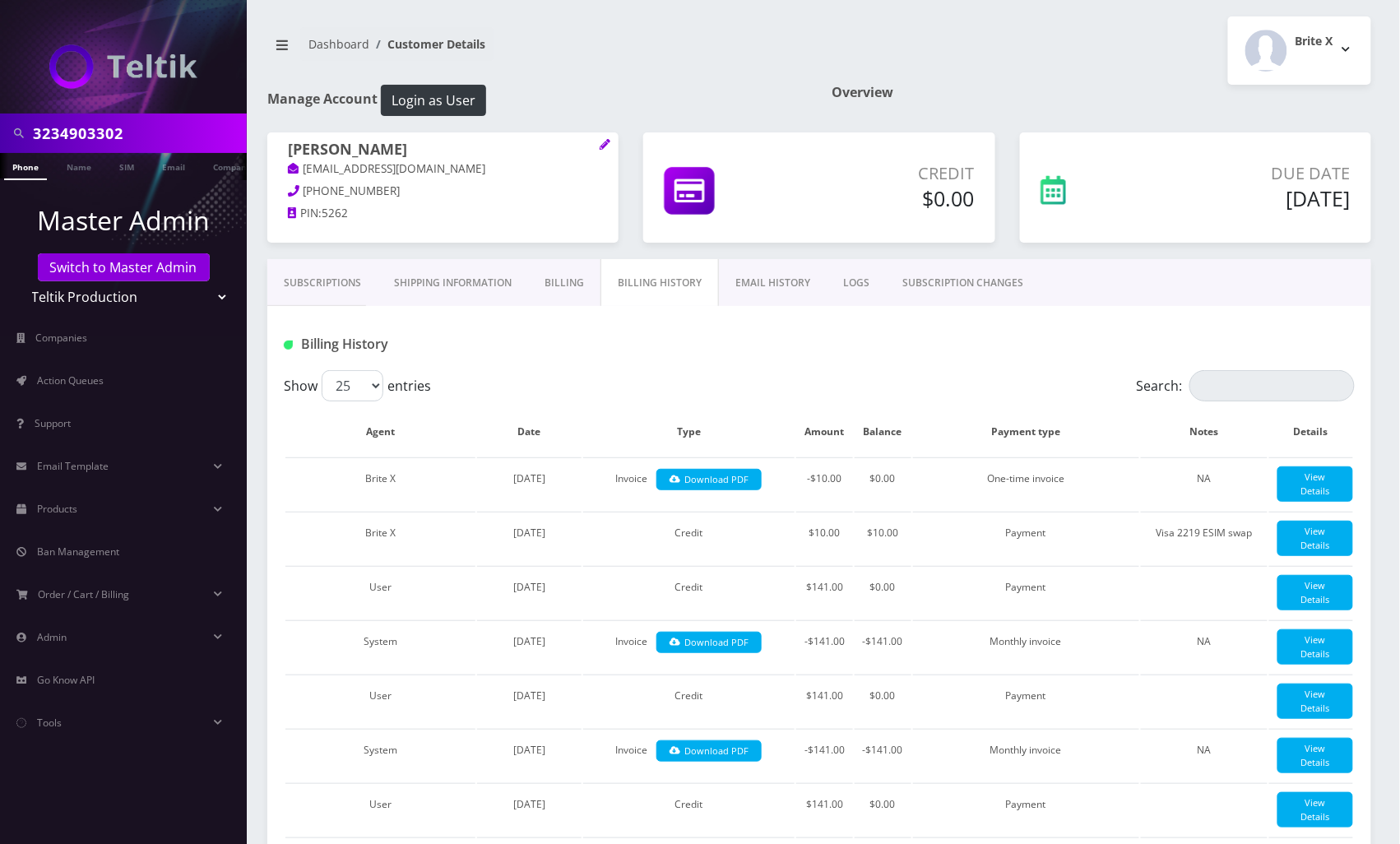
scroll to position [0, 8]
drag, startPoint x: 438, startPoint y: 169, endPoint x: 300, endPoint y: 176, distance: 138.2
click at [300, 176] on p "[EMAIL_ADDRESS][DOMAIN_NAME]" at bounding box center [443, 169] width 310 height 19
copy link "[EMAIL_ADDRESS][DOMAIN_NAME]"
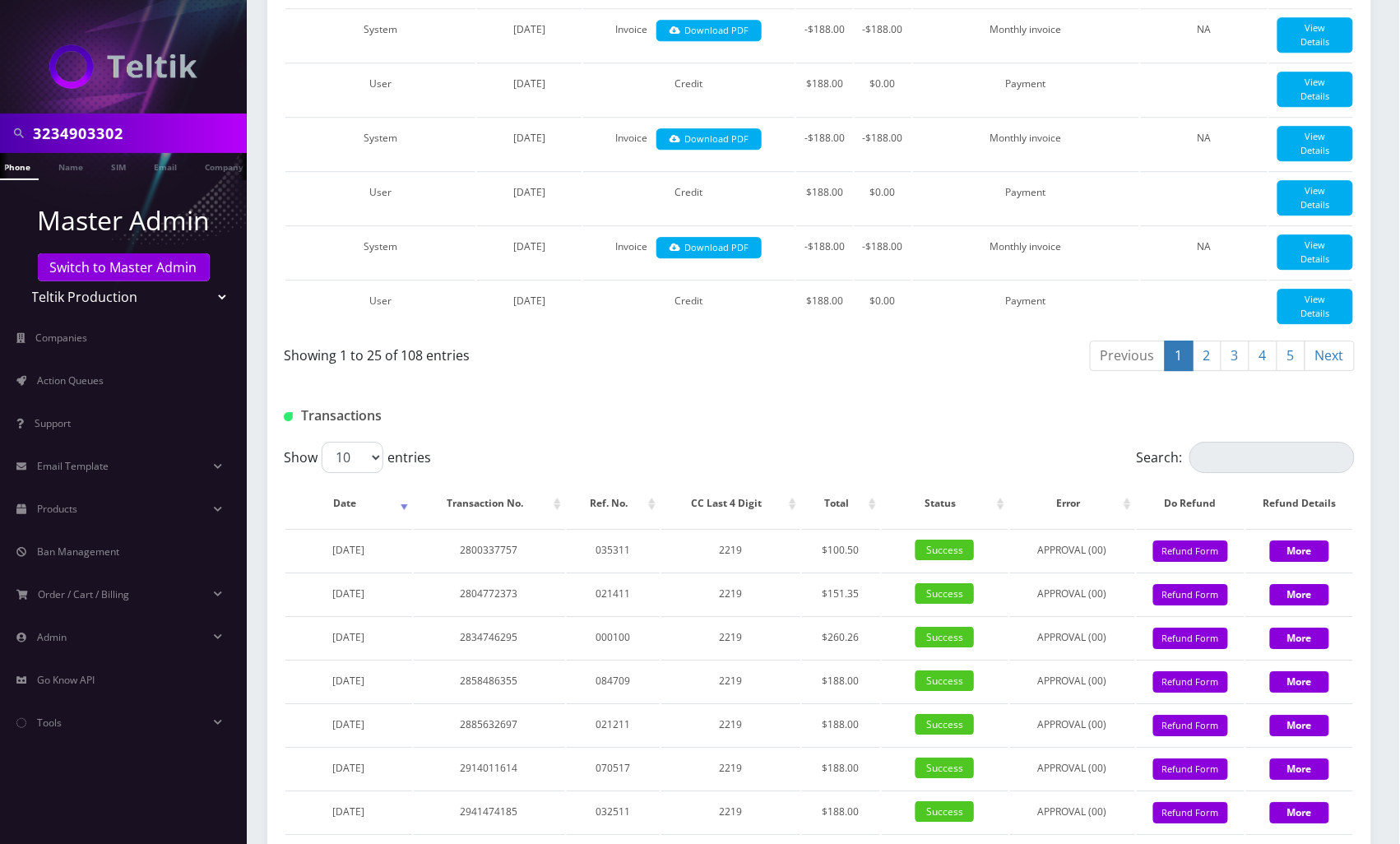
scroll to position [2304, 0]
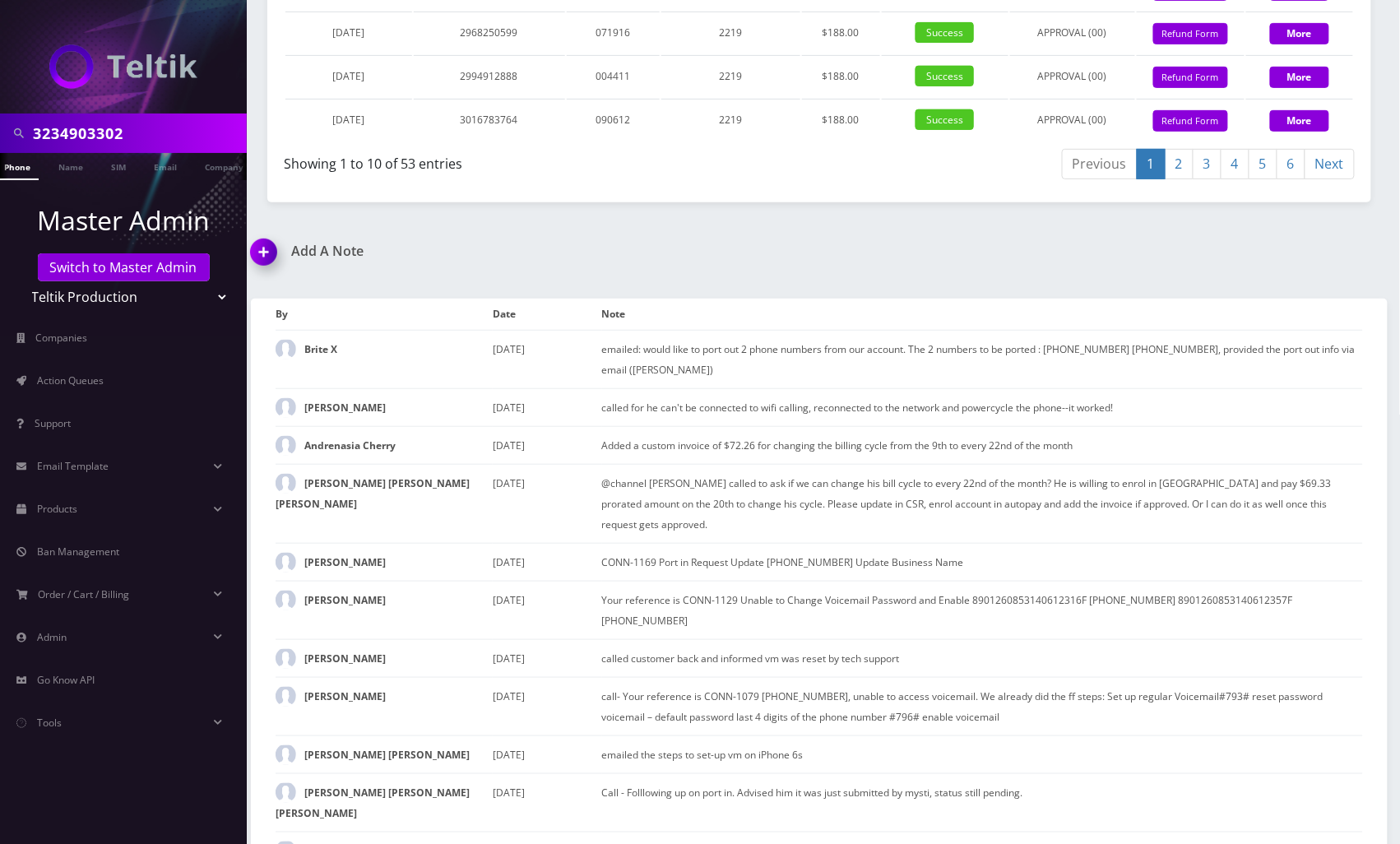
click at [270, 282] on img at bounding box center [267, 257] width 48 height 48
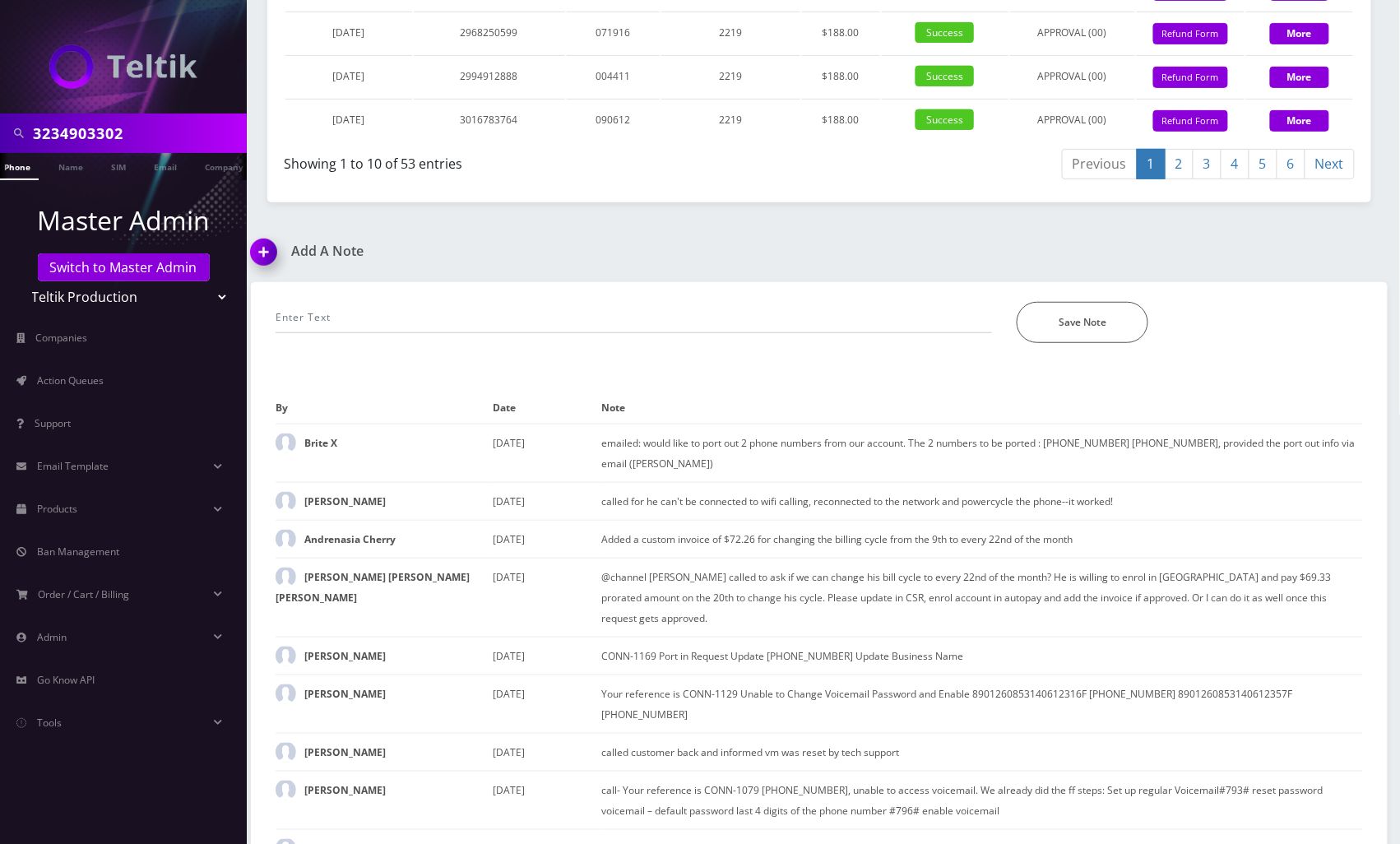
scroll to position [2463, 0]
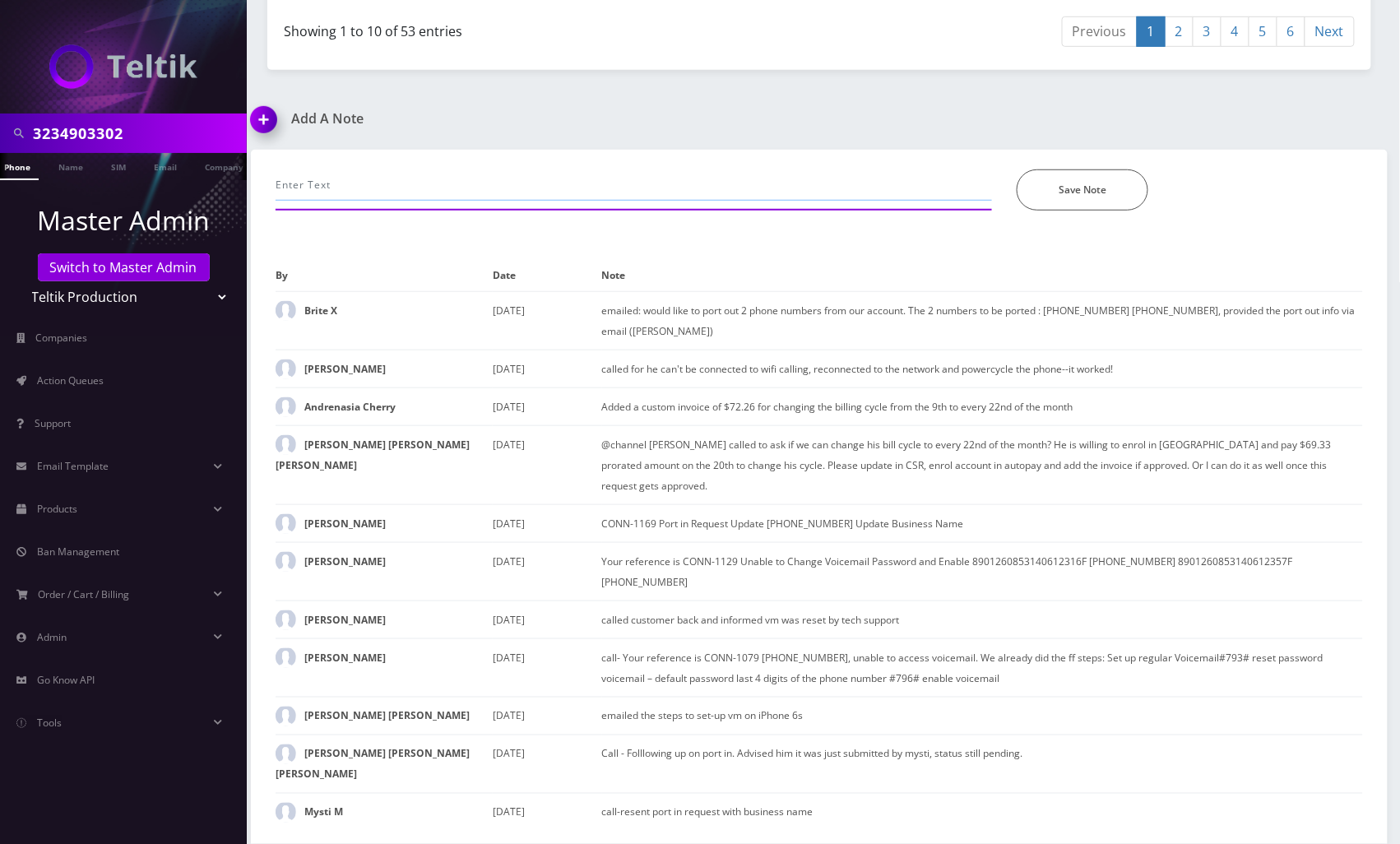
click at [482, 201] on input "text" at bounding box center [634, 184] width 717 height 31
click at [438, 201] on input "text" at bounding box center [634, 184] width 717 height 31
click at [451, 201] on input "call-esim, custom charged for $410" at bounding box center [634, 184] width 717 height 31
click at [478, 201] on input "call-esim, custom charged for $10" at bounding box center [634, 184] width 717 height 31
click at [1129, 211] on button "Save Note" at bounding box center [1081, 189] width 131 height 41
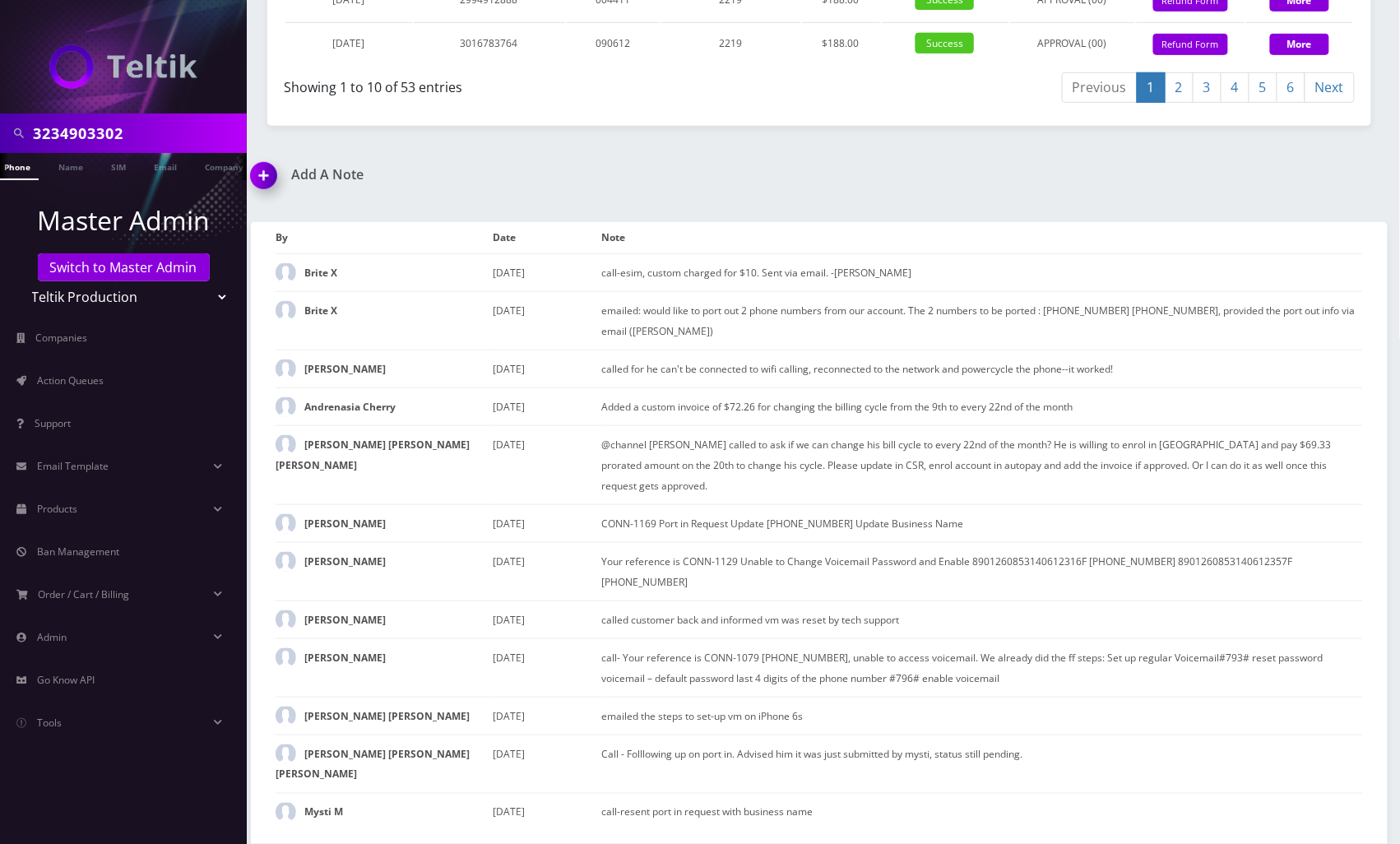
scroll to position [2407, 0]
click at [268, 206] on img at bounding box center [267, 181] width 48 height 48
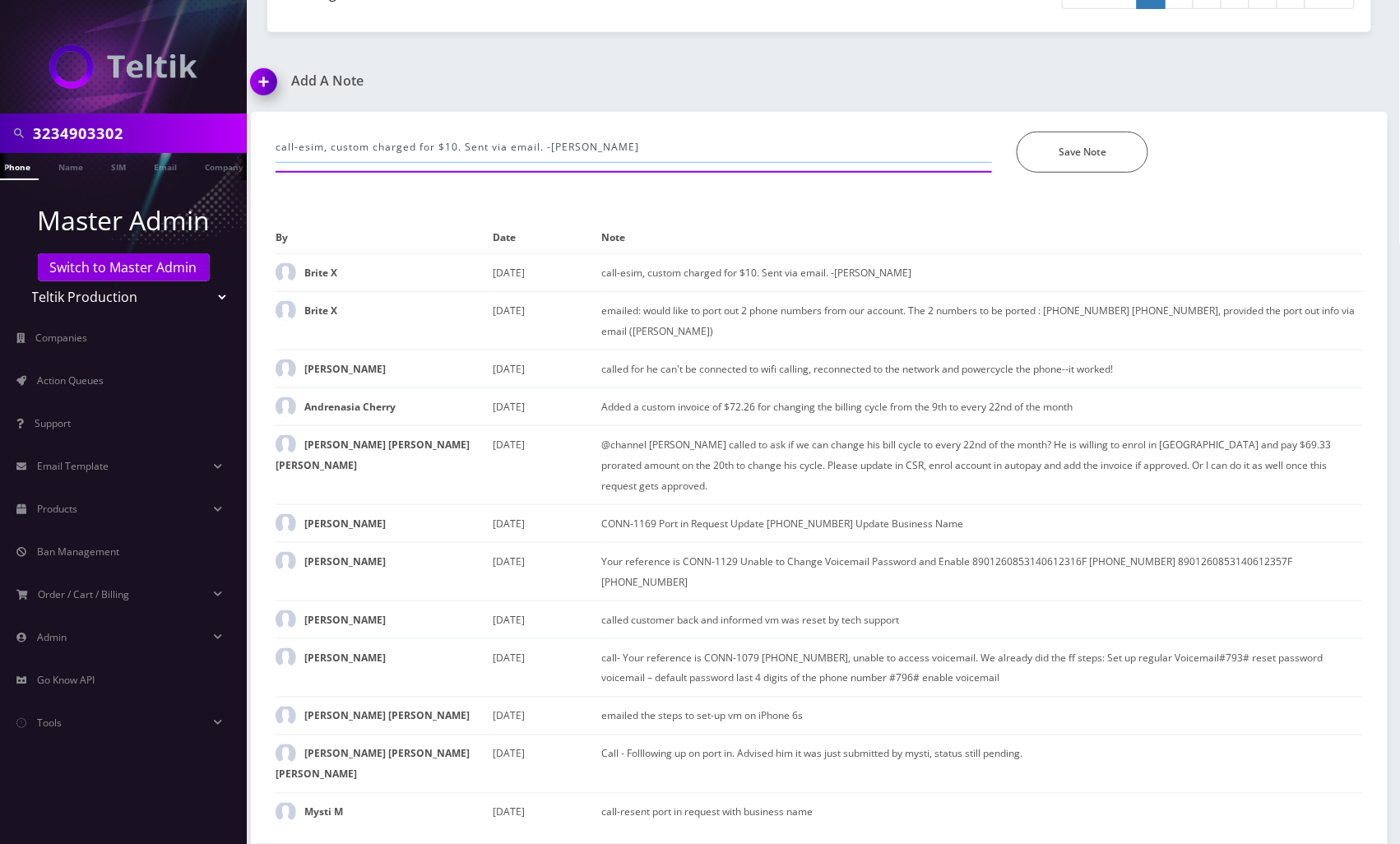
click at [590, 163] on input "call-esim, custom charged for $10. Sent via email. -jas" at bounding box center [634, 146] width 717 height 31
click at [462, 163] on input "call-esim, custom charged for $10. Sent via email. -jas" at bounding box center [634, 146] width 717 height 31
click at [544, 163] on input "call-esim, custom charged for $10. Sent via email. -jas" at bounding box center [634, 146] width 717 height 31
drag, startPoint x: 577, startPoint y: 200, endPoint x: 541, endPoint y: 206, distance: 36.5
click at [541, 163] on input "call-esim, custom charged for $10. Sent via email. -jas" at bounding box center [634, 146] width 717 height 31
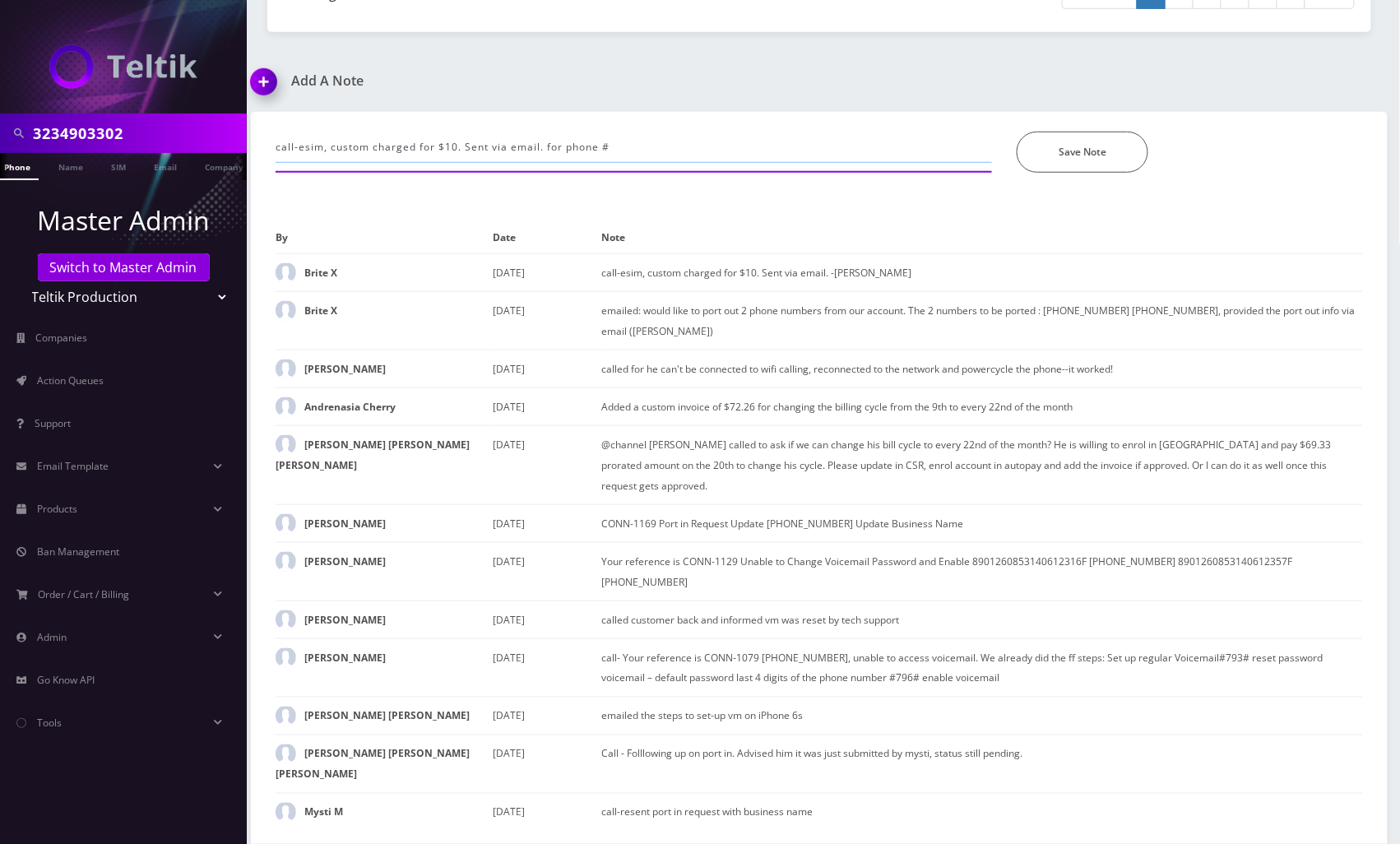
click at [638, 163] on input "call-esim, custom charged for $10. Sent via email. for phone #" at bounding box center [634, 146] width 717 height 31
paste input "3234903302"
click at [780, 163] on input "call-esim, custom charged for $10. Sent via email. for phone # 3234903302, new …" at bounding box center [634, 146] width 717 height 31
paste input "354820293933704"
type input "call-esim, custom charged for $10. Sent via email. for phone # 3234903302, new …"
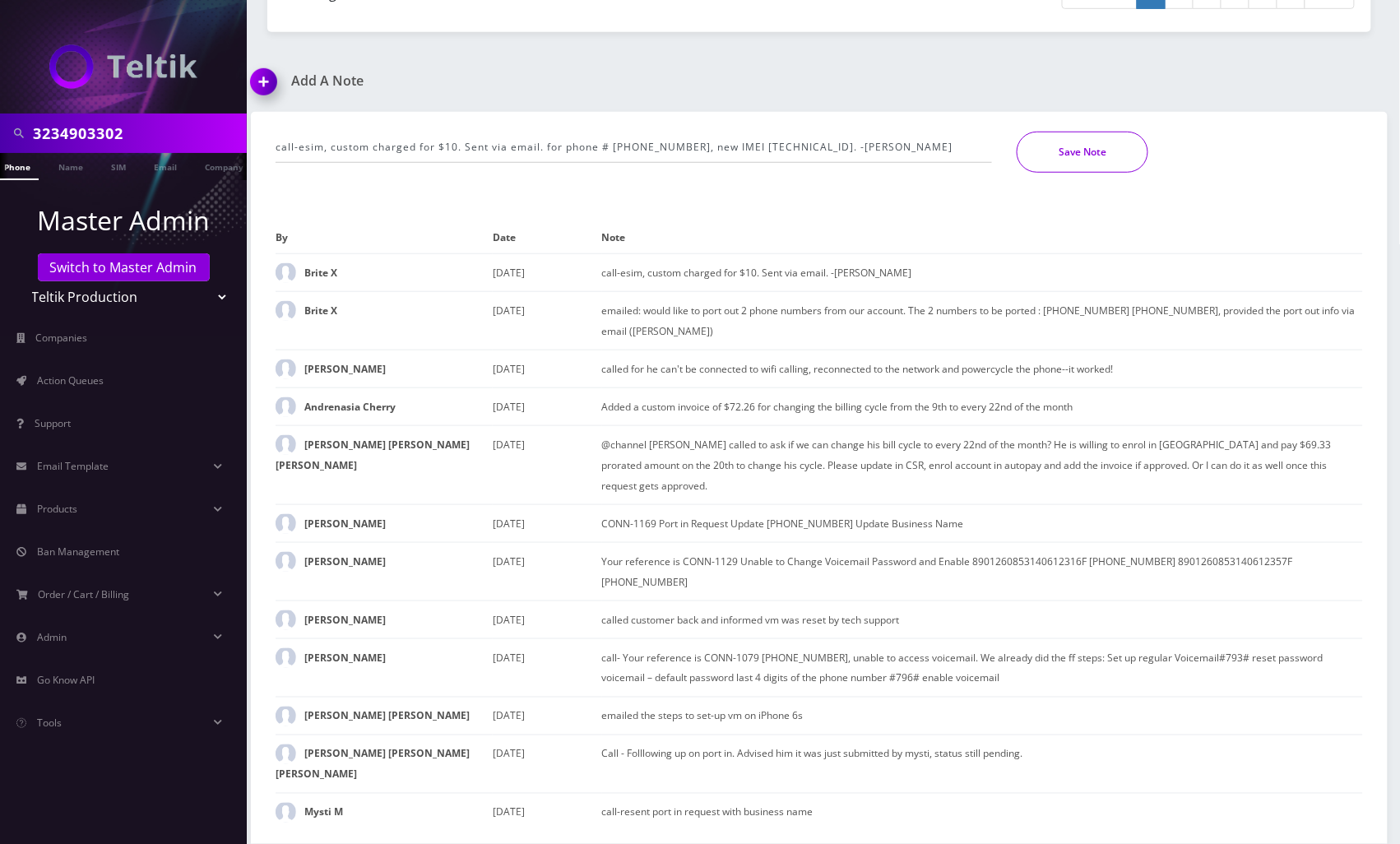
click at [1050, 173] on button "Save Note" at bounding box center [1081, 152] width 131 height 41
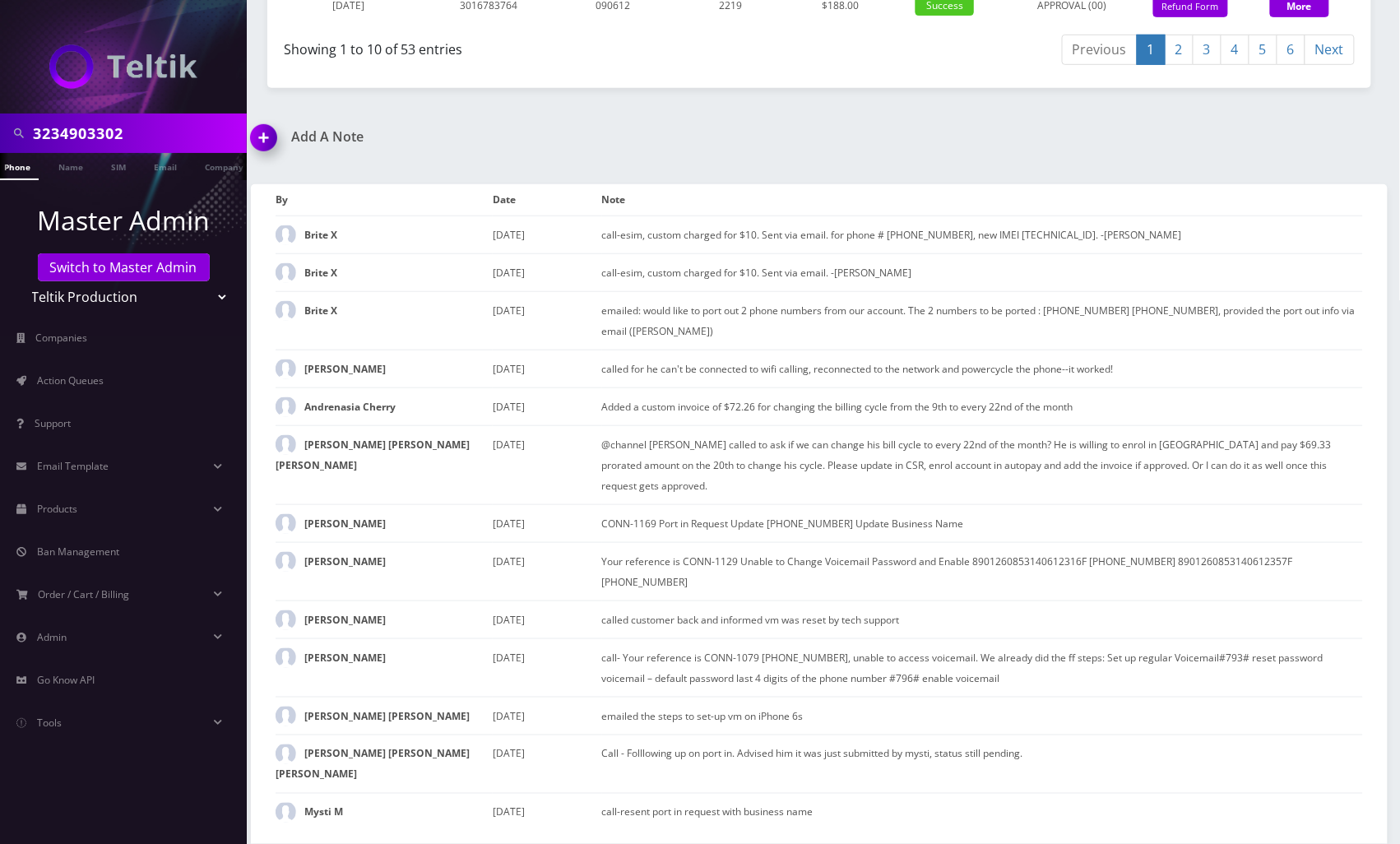
scroll to position [2446, 0]
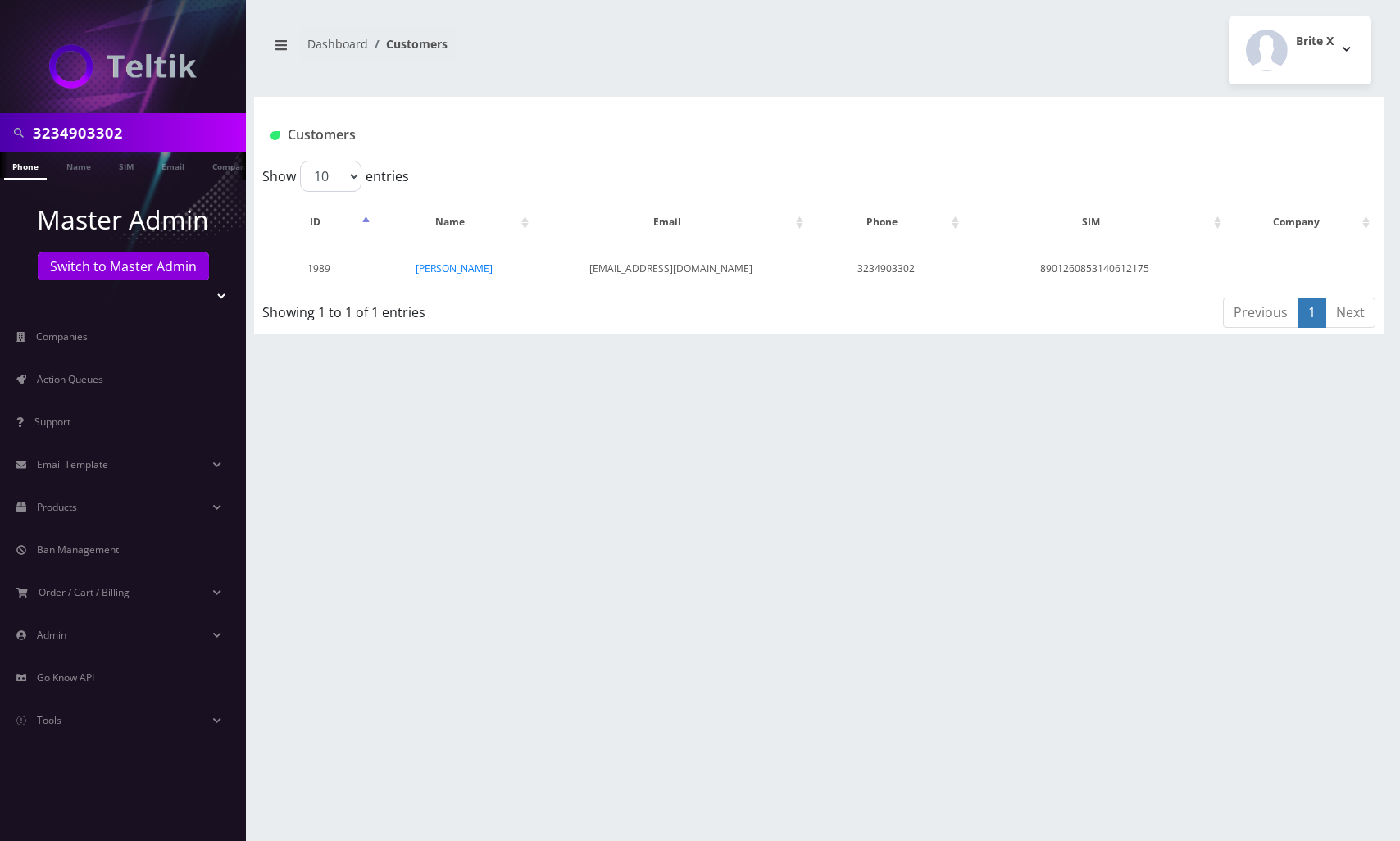
select select
